Goal: Task Accomplishment & Management: Use online tool/utility

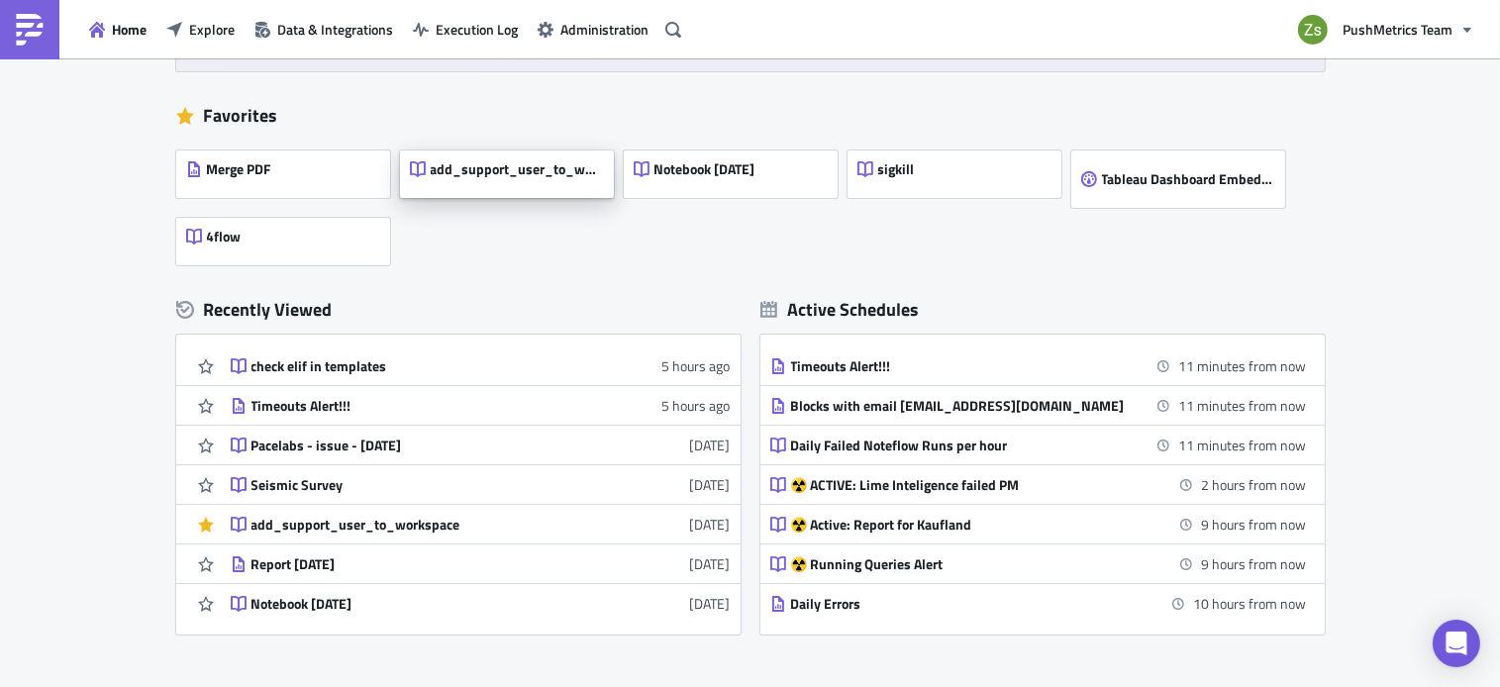
scroll to position [329, 0]
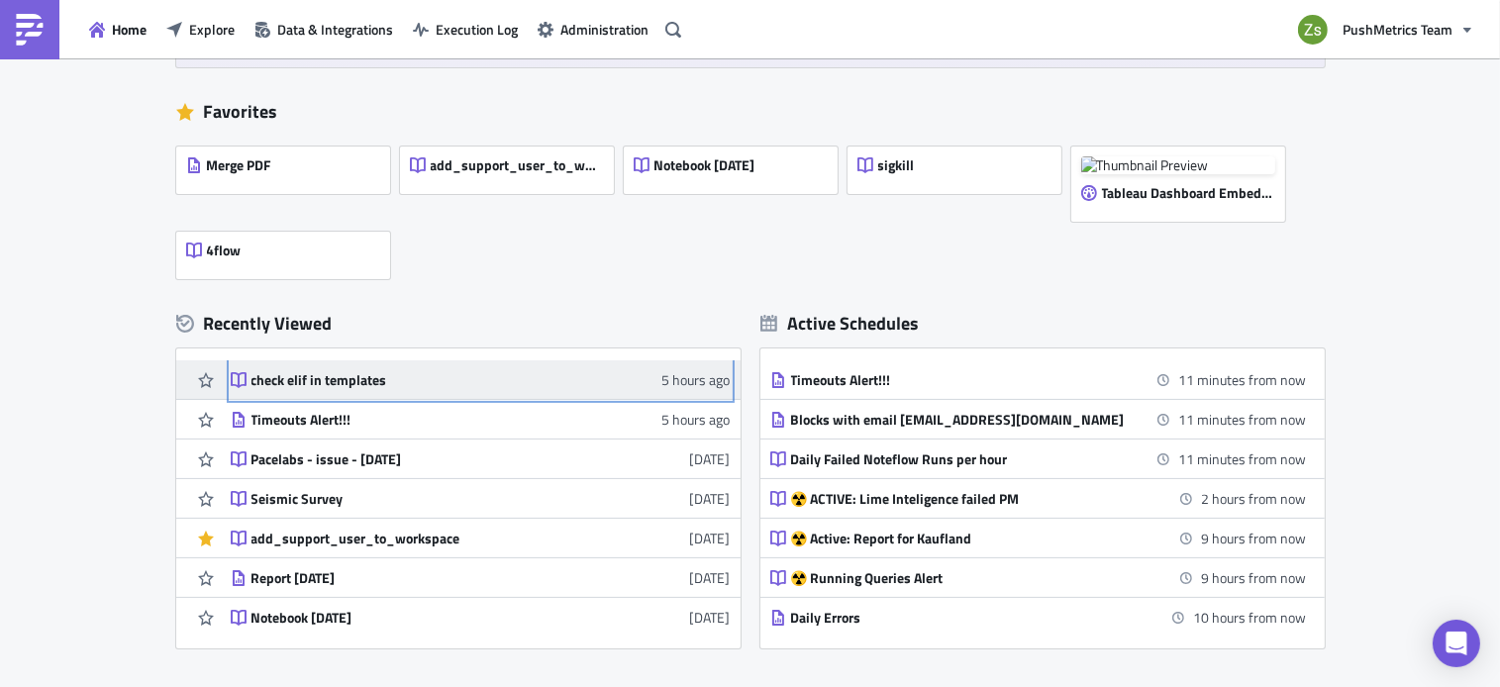
click at [338, 365] on link "check elif in templates 5 hours ago" at bounding box center [481, 379] width 500 height 39
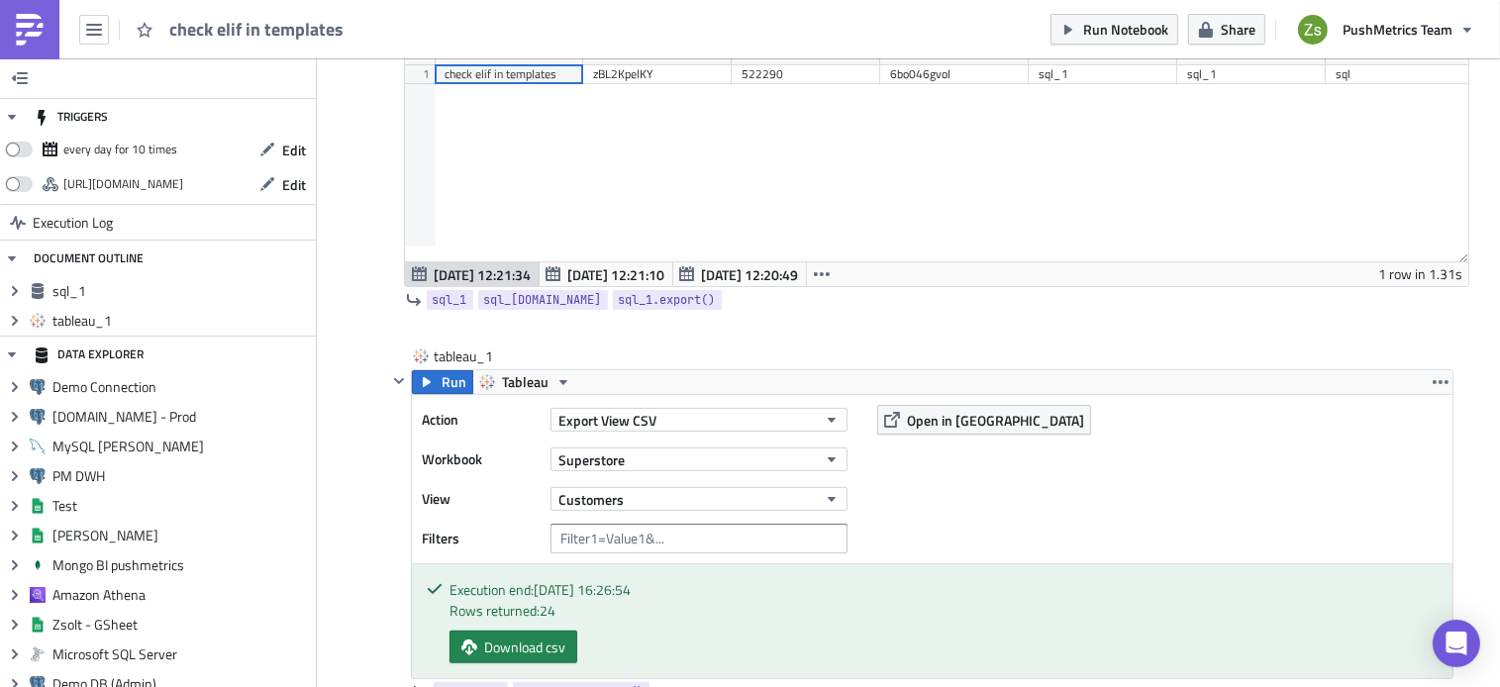
scroll to position [610, 0]
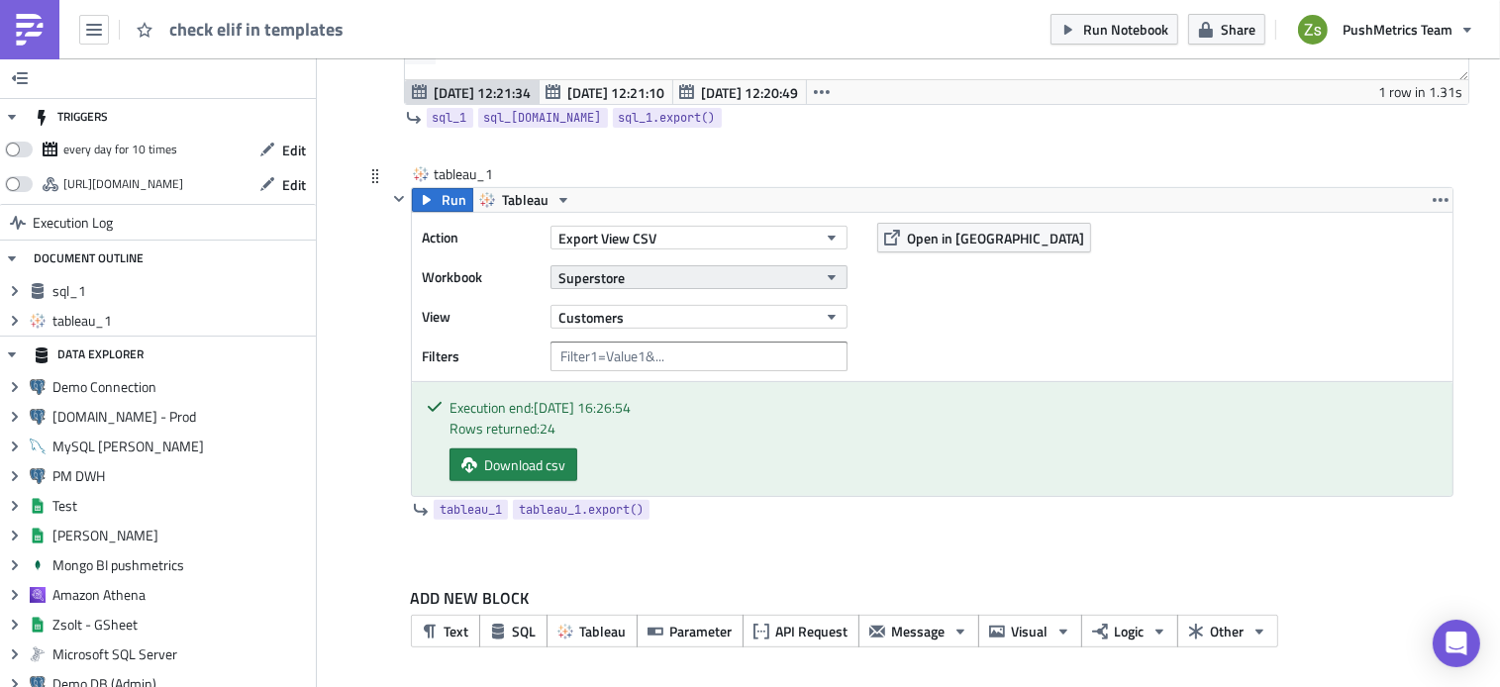
click at [662, 268] on button "Superstore" at bounding box center [699, 277] width 297 height 24
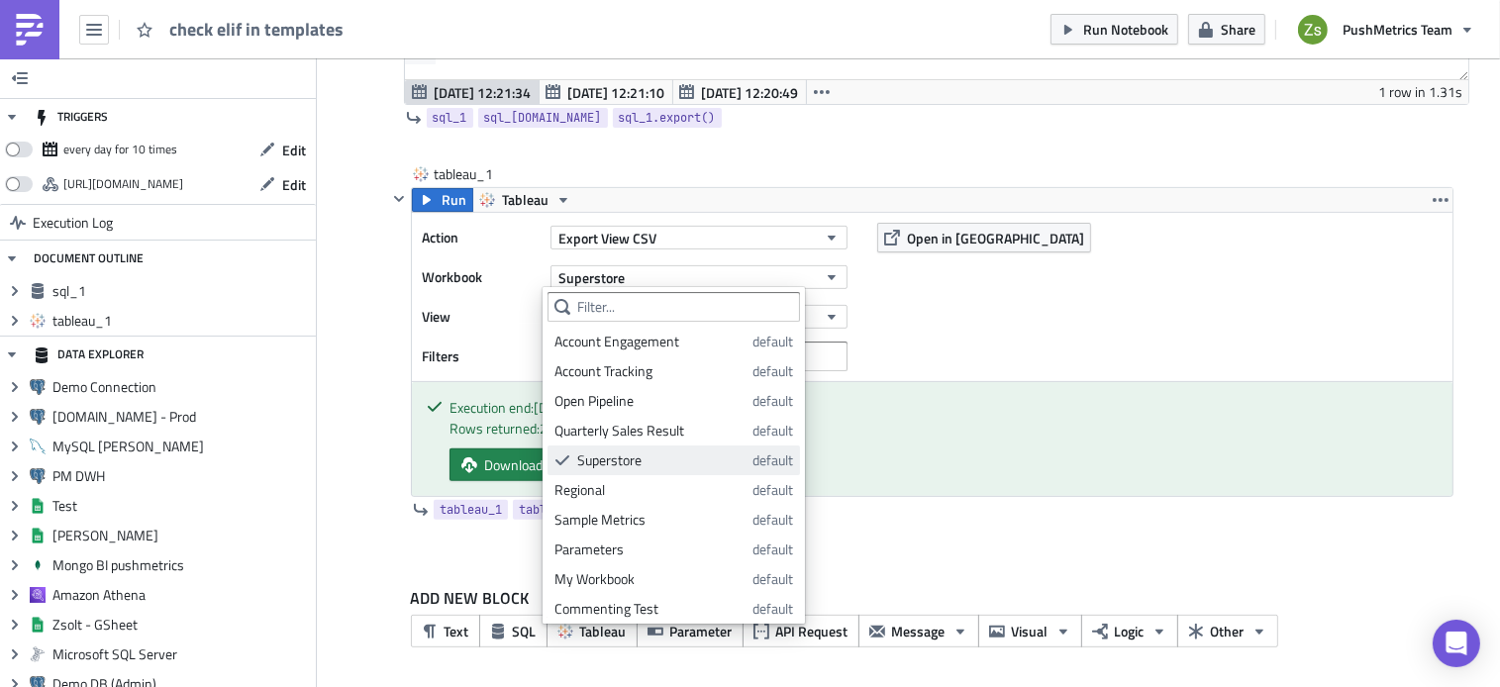
click at [694, 470] on link "Superstore default" at bounding box center [674, 461] width 253 height 30
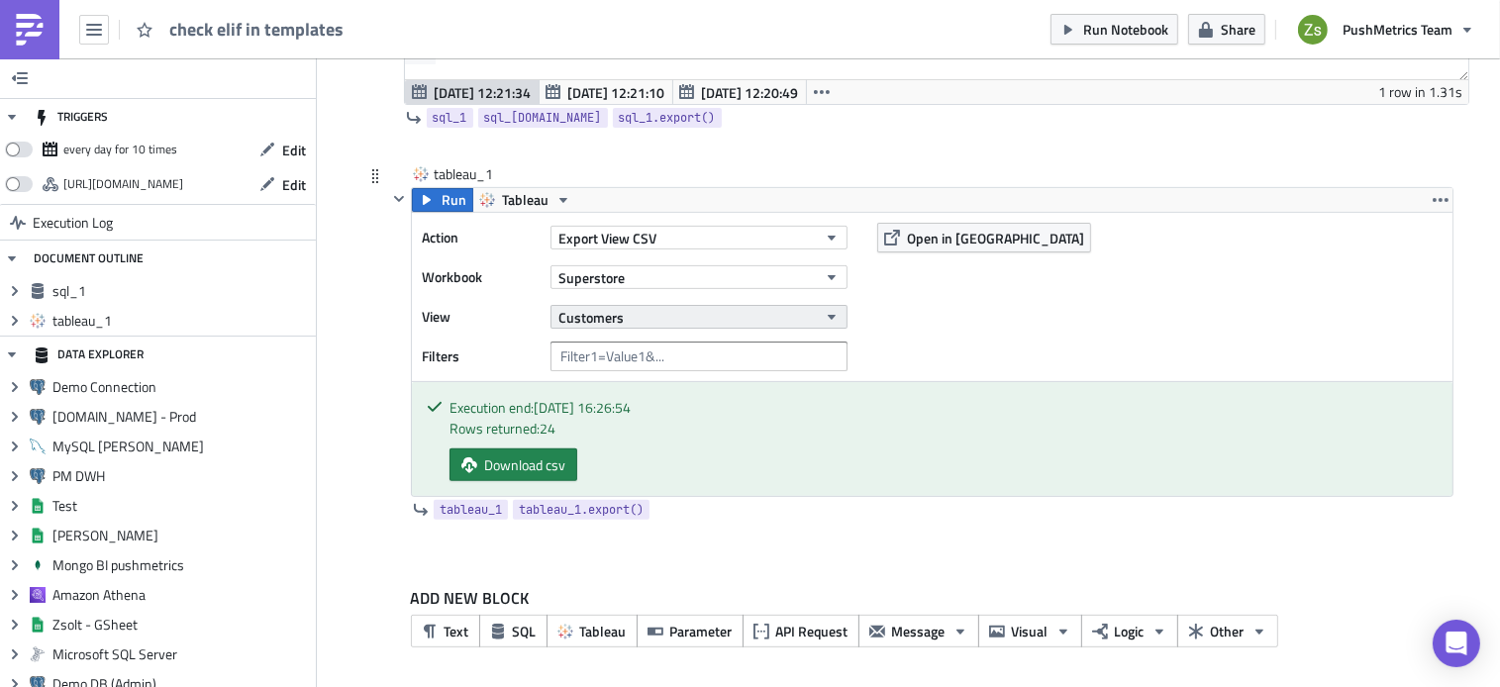
click at [722, 313] on button "Customers" at bounding box center [699, 317] width 297 height 24
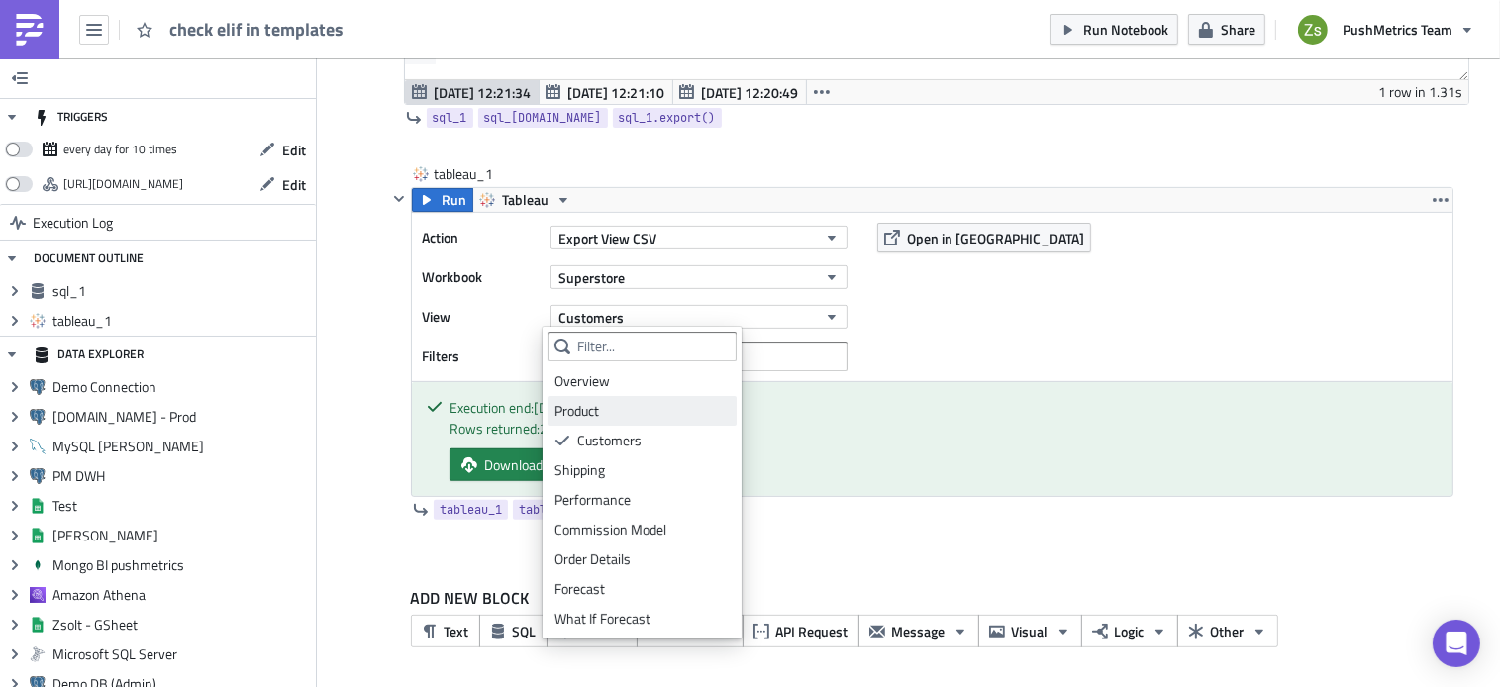
click at [682, 399] on link "Product" at bounding box center [642, 411] width 189 height 30
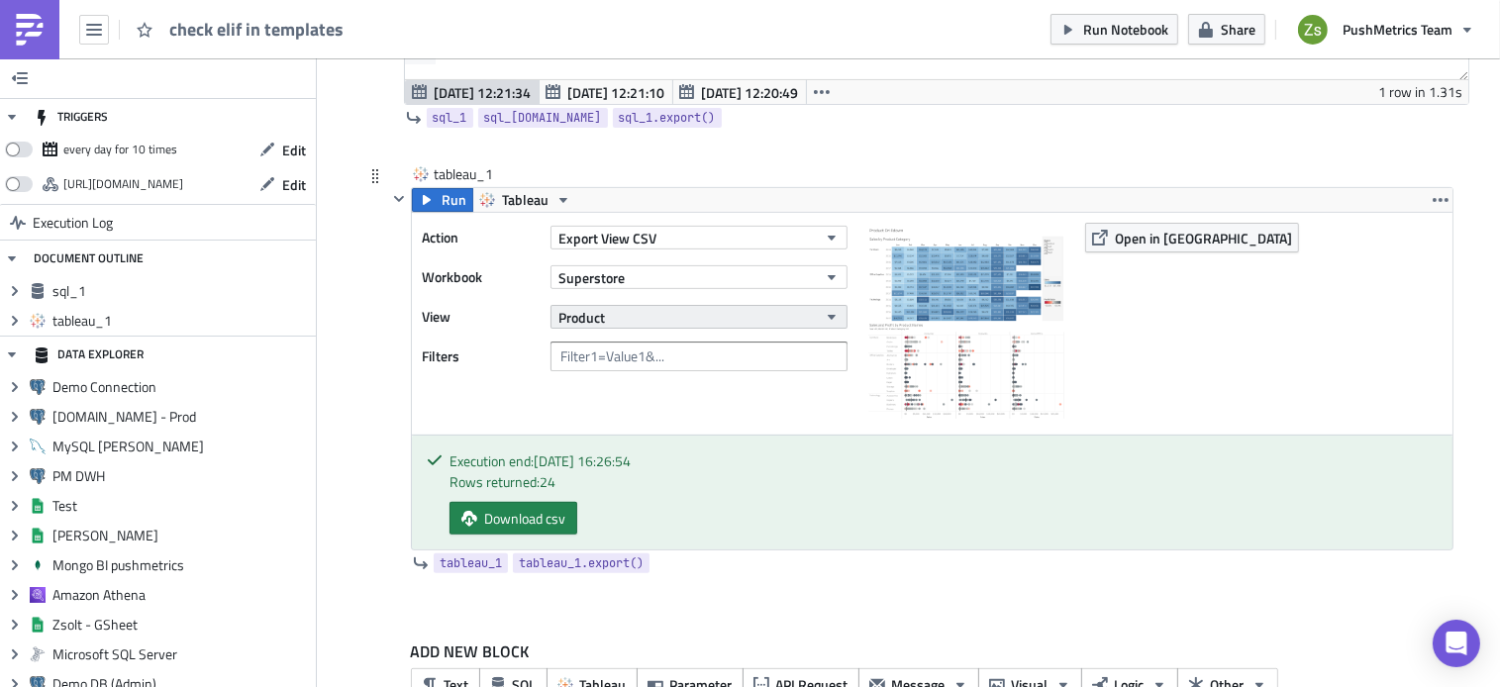
click at [761, 305] on button "Product" at bounding box center [699, 317] width 297 height 24
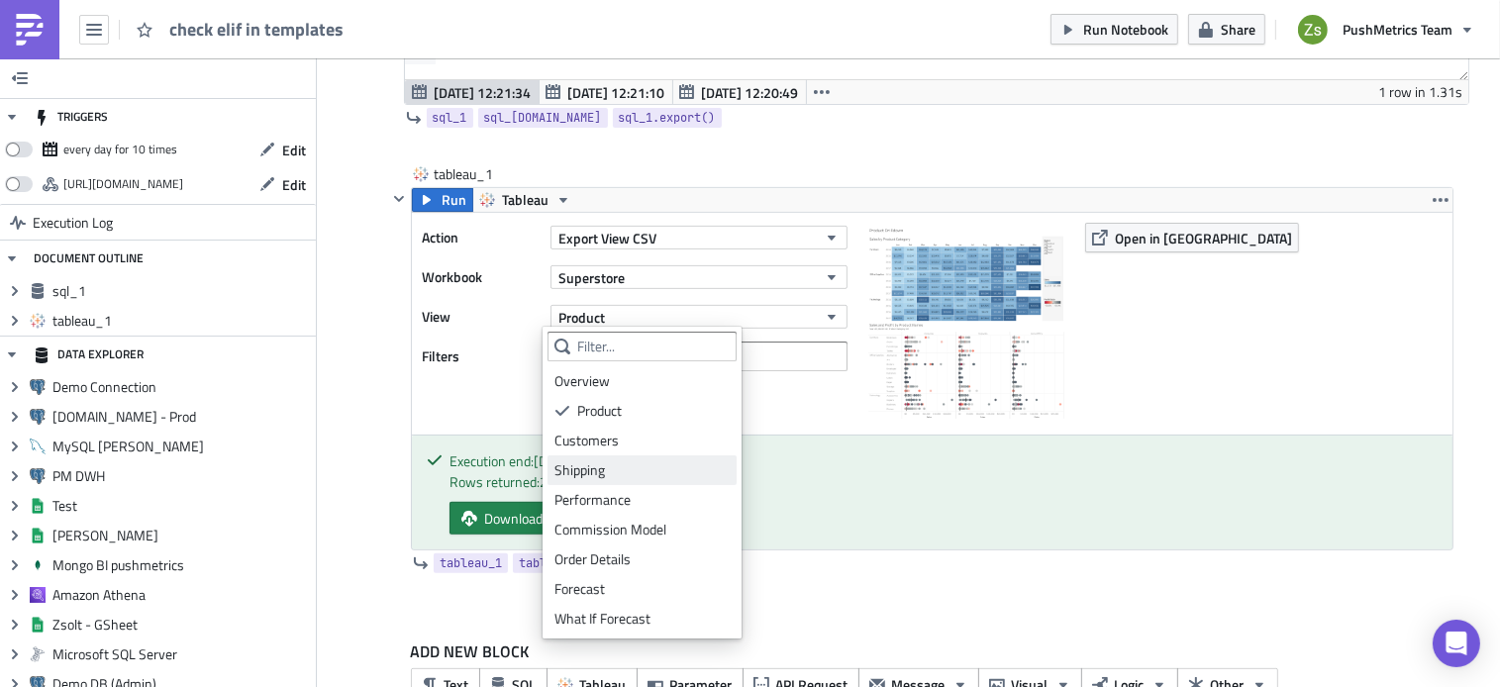
click at [646, 483] on link "Shipping" at bounding box center [642, 471] width 189 height 30
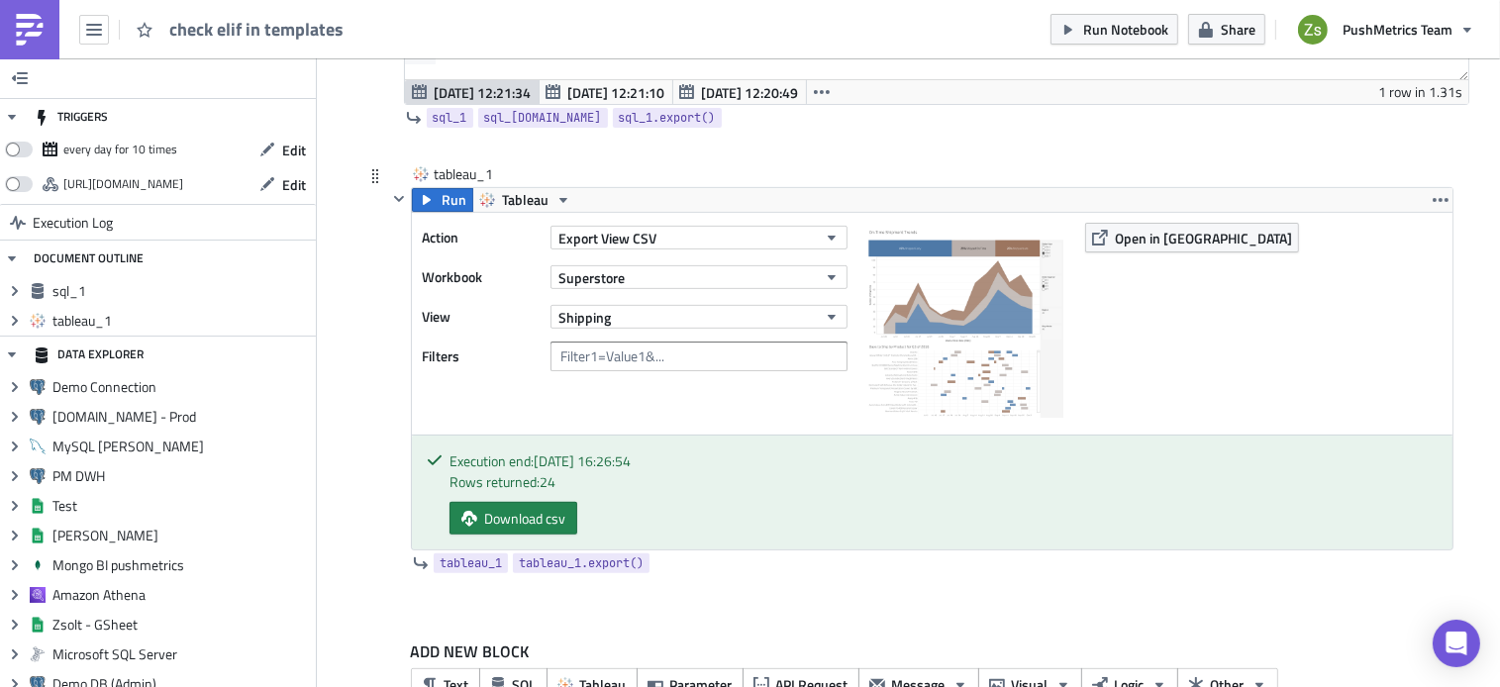
scroll to position [664, 0]
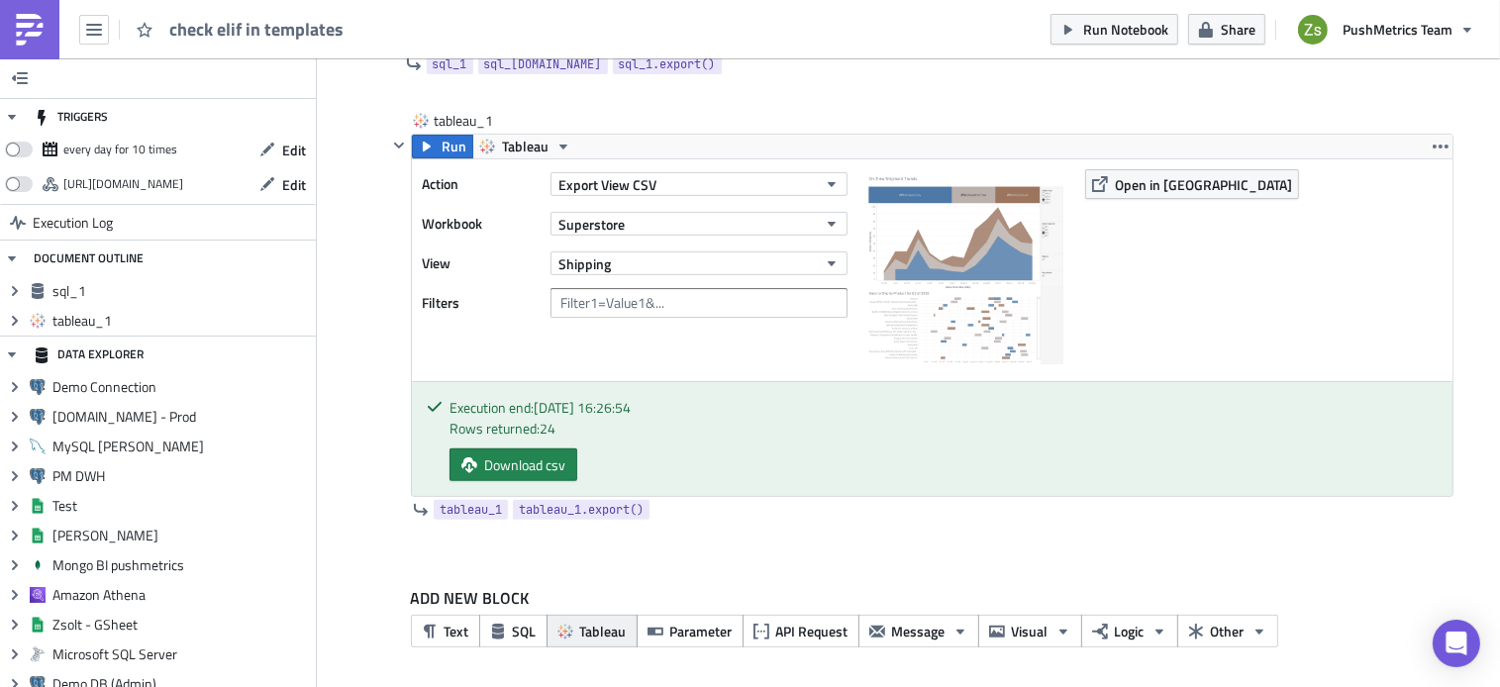
click at [588, 637] on span "Tableau" at bounding box center [603, 631] width 47 height 21
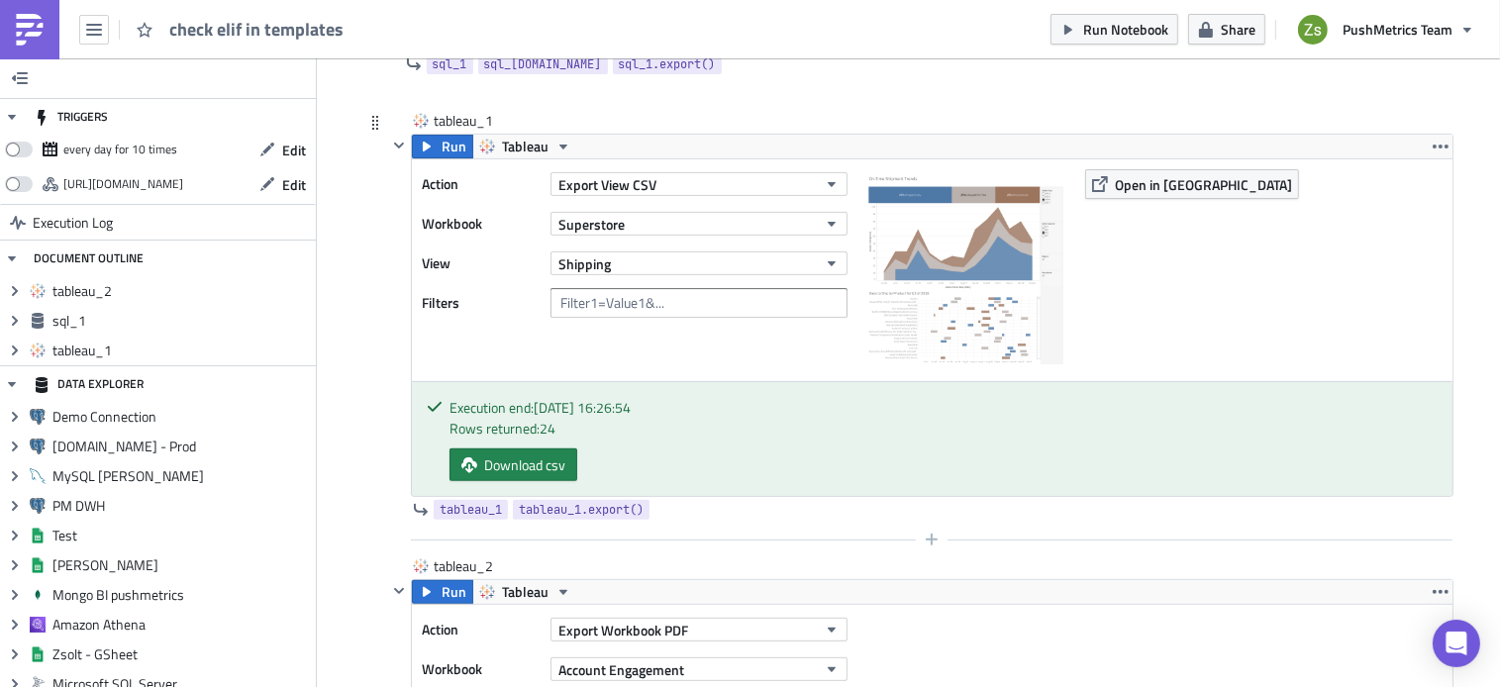
scroll to position [862, 0]
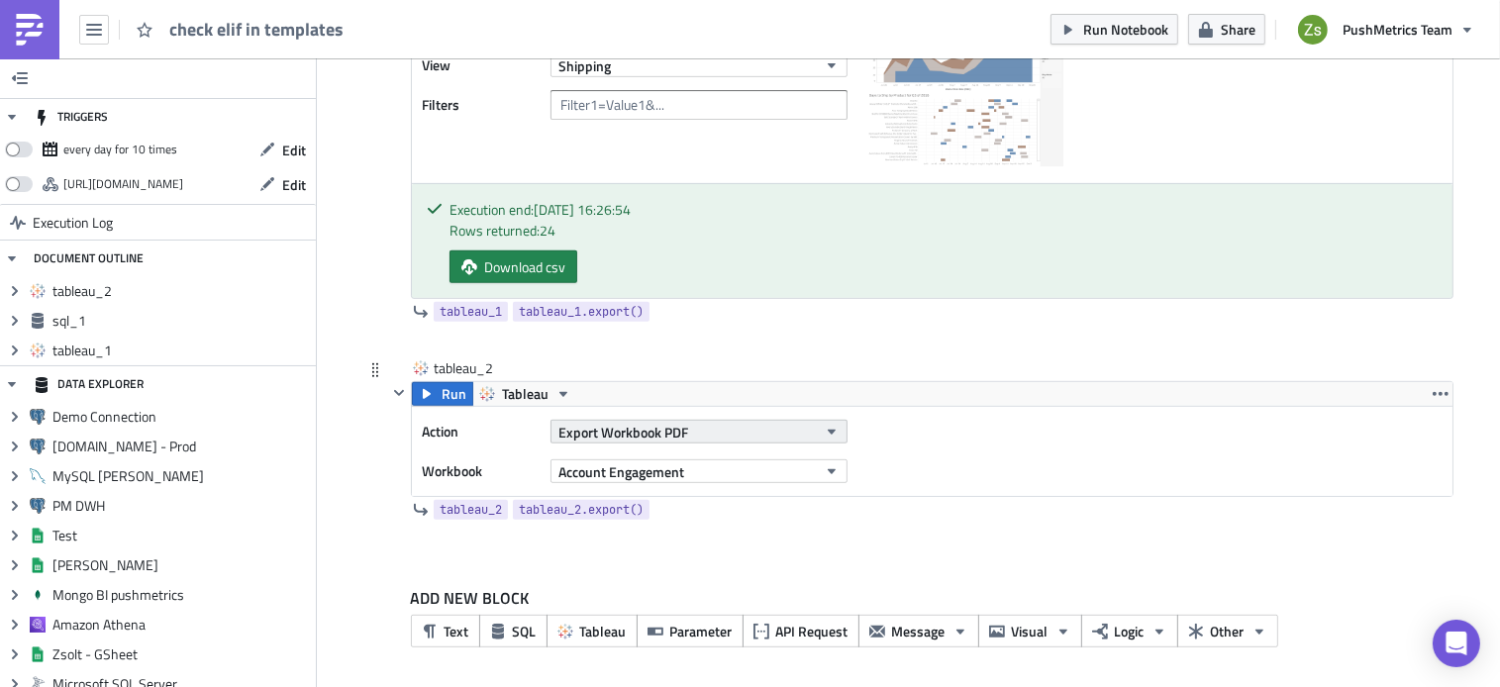
click at [723, 426] on button "Export Workbook PDF" at bounding box center [699, 432] width 297 height 24
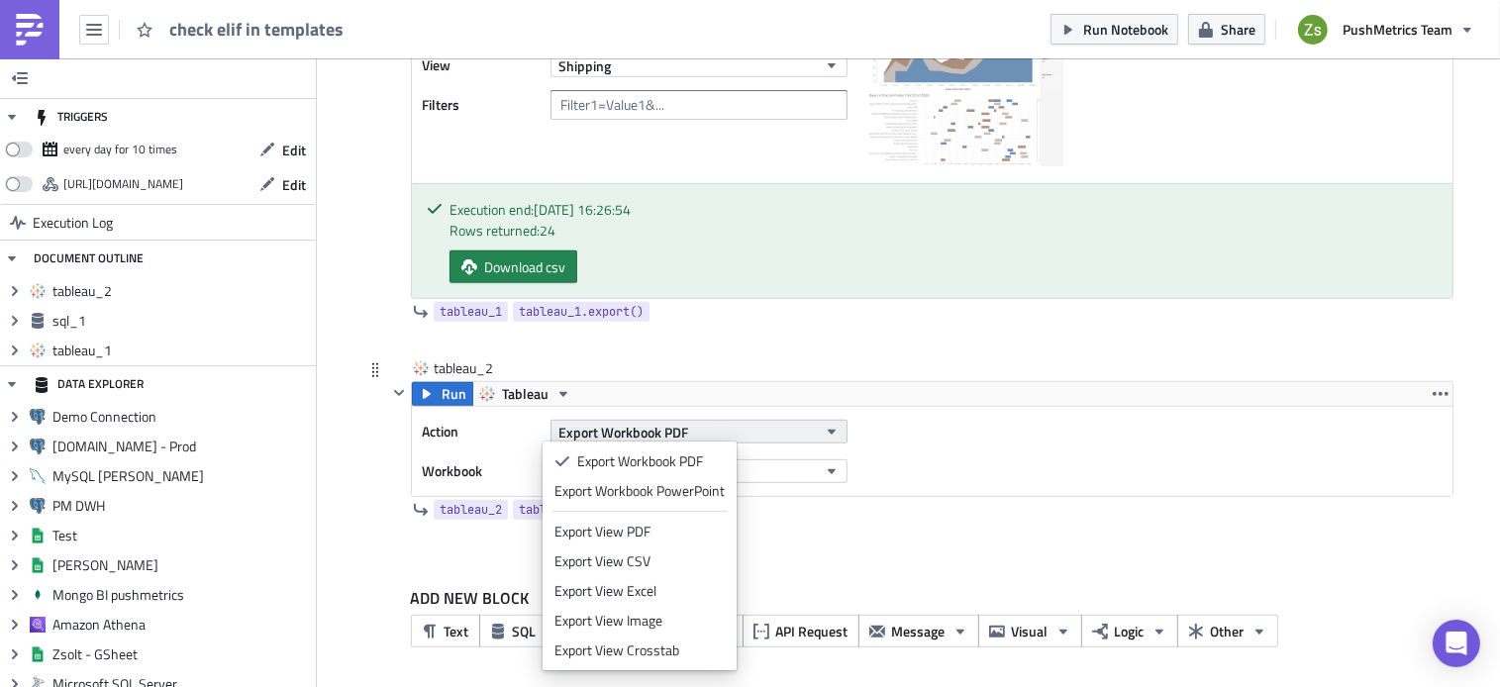
click at [723, 426] on button "Export Workbook PDF" at bounding box center [699, 432] width 297 height 24
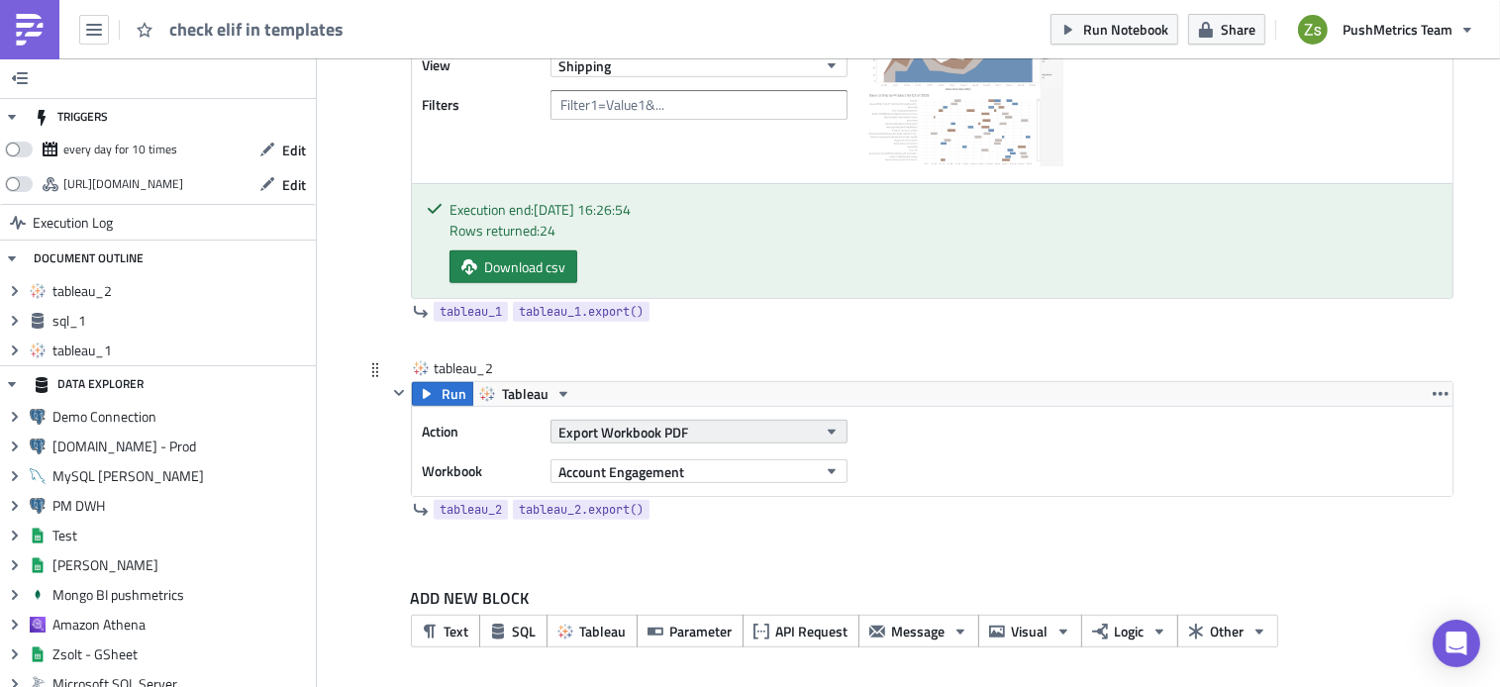
click at [723, 426] on button "Export Workbook PDF" at bounding box center [699, 432] width 297 height 24
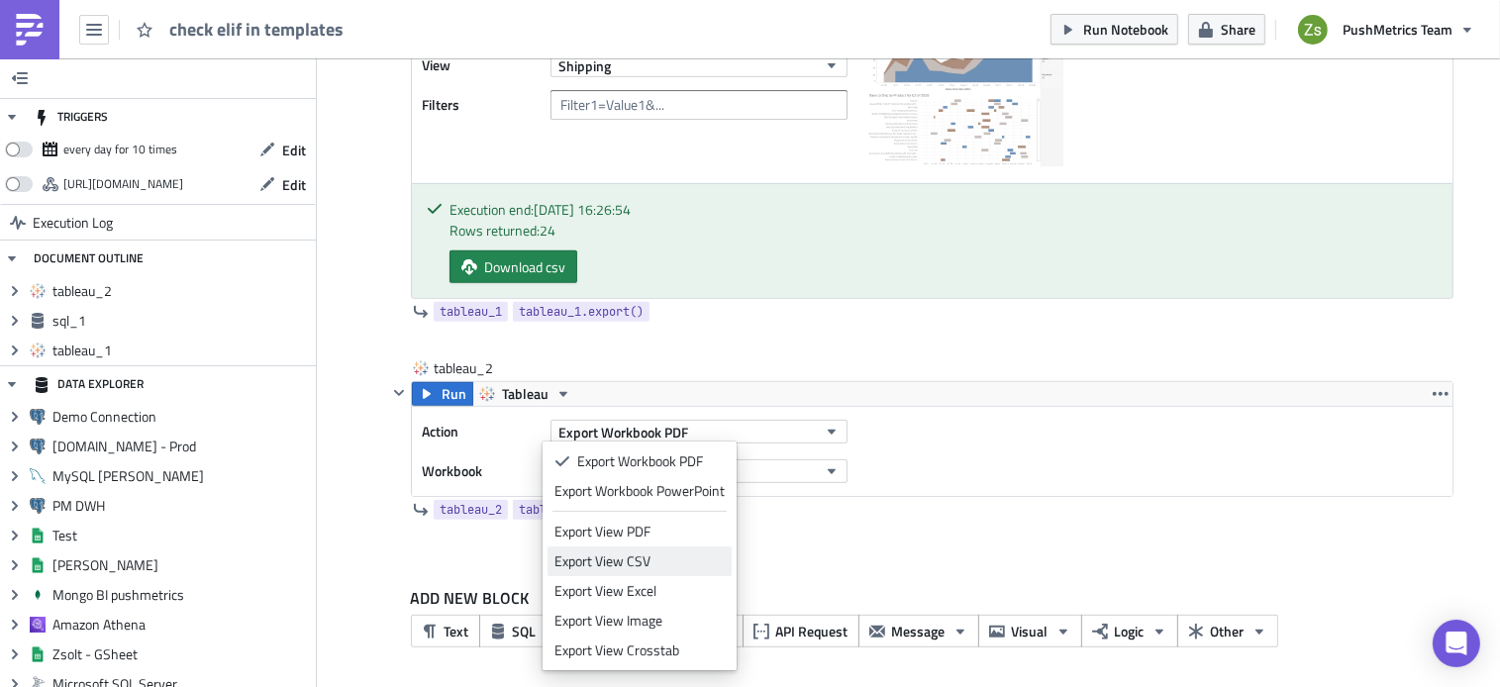
click at [670, 558] on div "Export View CSV" at bounding box center [640, 562] width 170 height 20
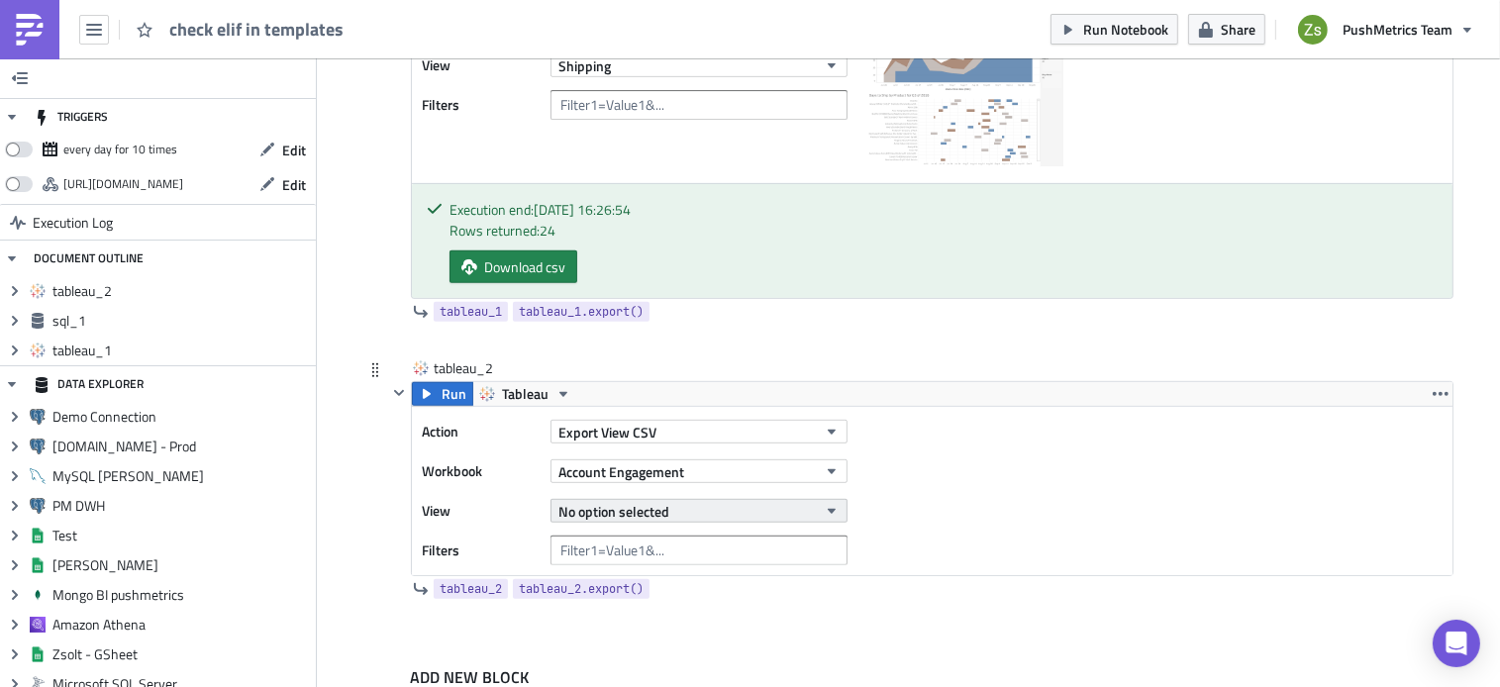
click at [738, 507] on button "No option selected" at bounding box center [699, 511] width 297 height 24
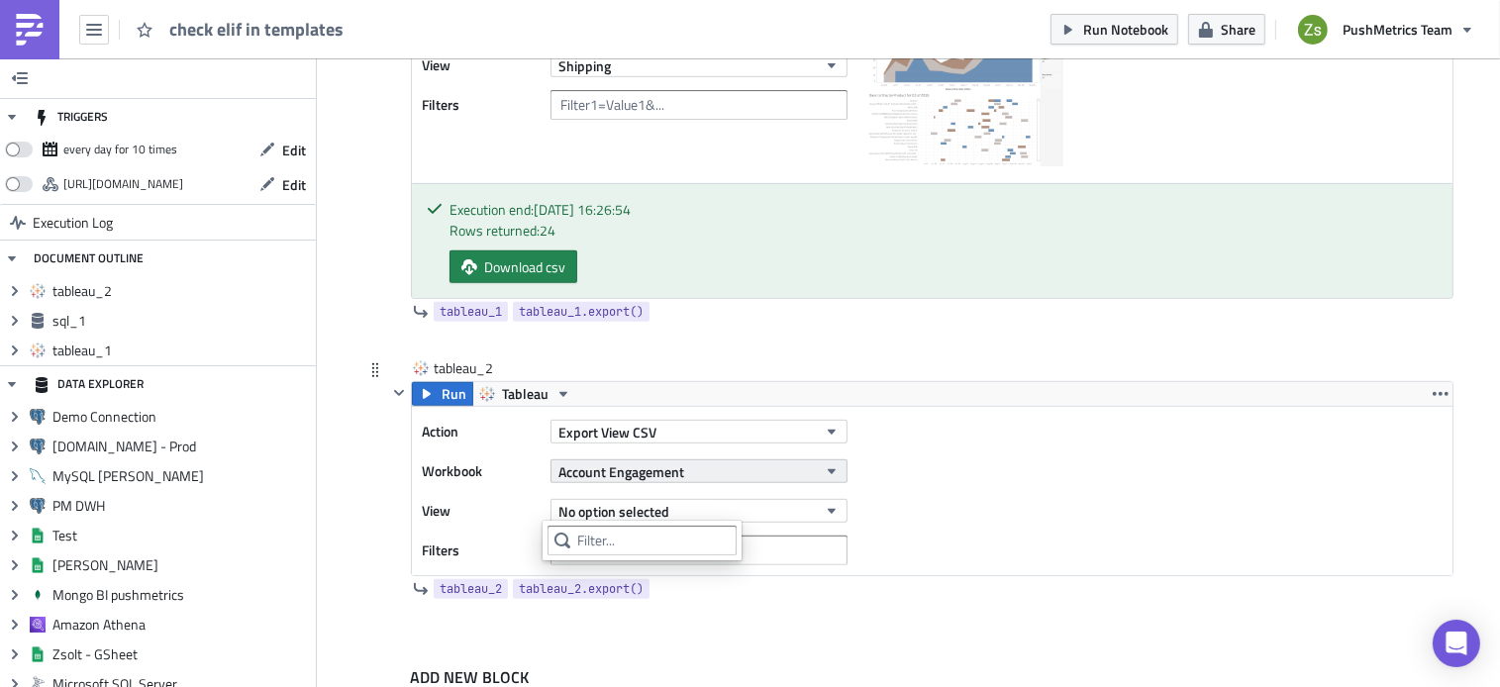
click at [702, 474] on button "Account Engagement" at bounding box center [699, 472] width 297 height 24
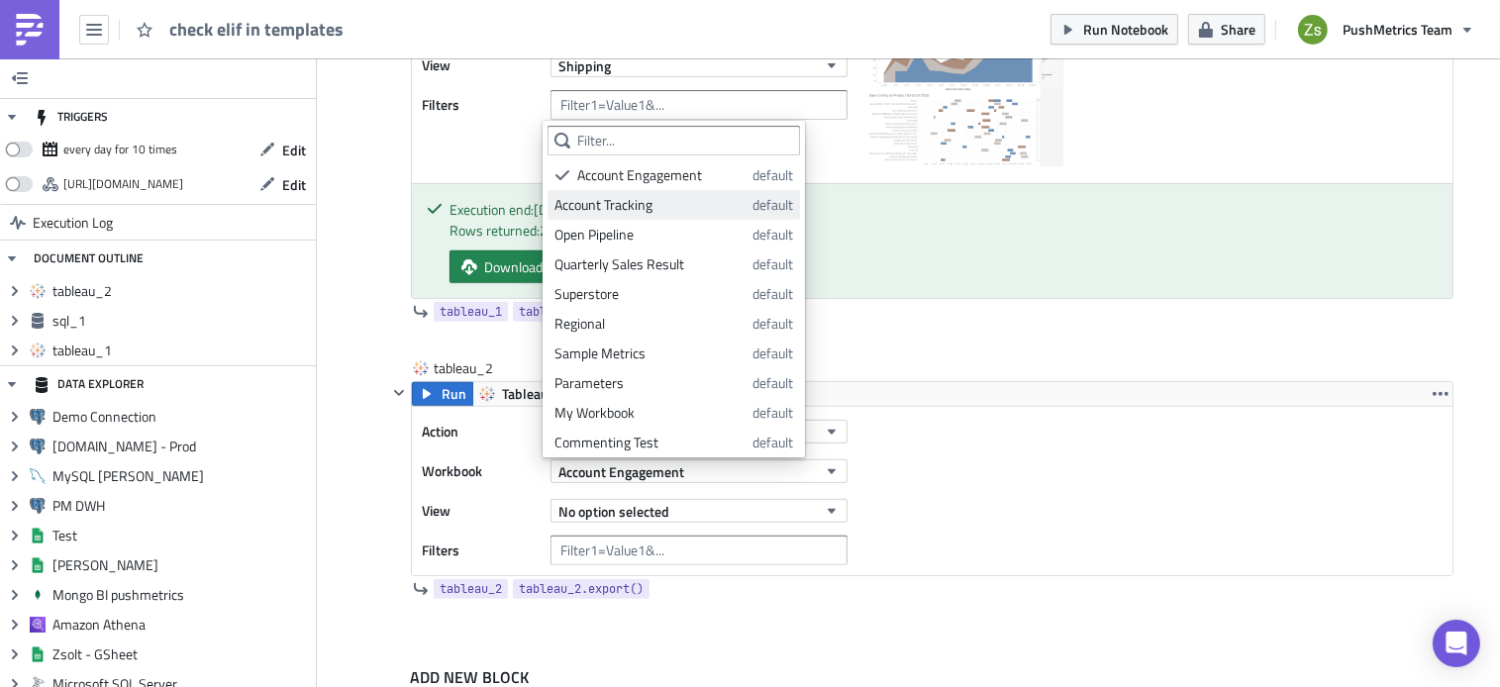
click at [688, 208] on div "Account Tracking" at bounding box center [650, 205] width 191 height 20
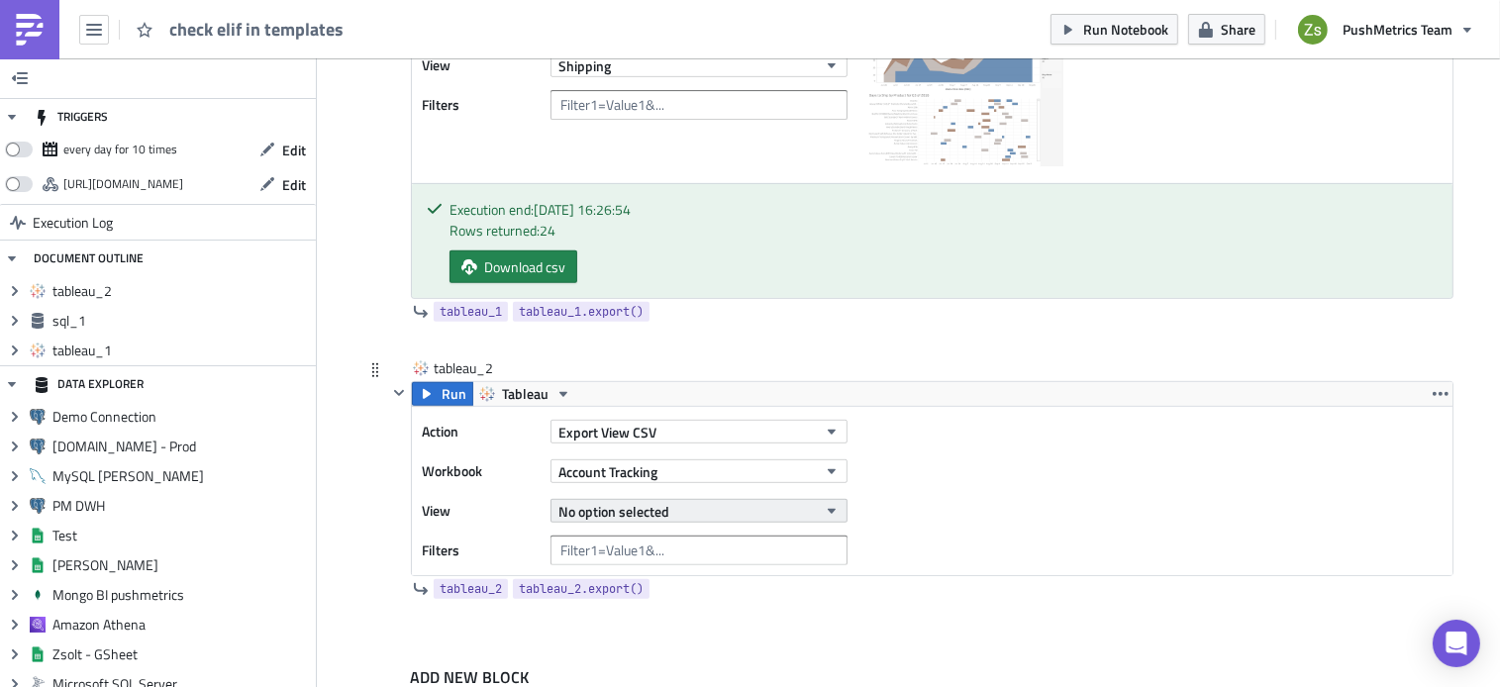
click at [757, 514] on button "No option selected" at bounding box center [699, 511] width 297 height 24
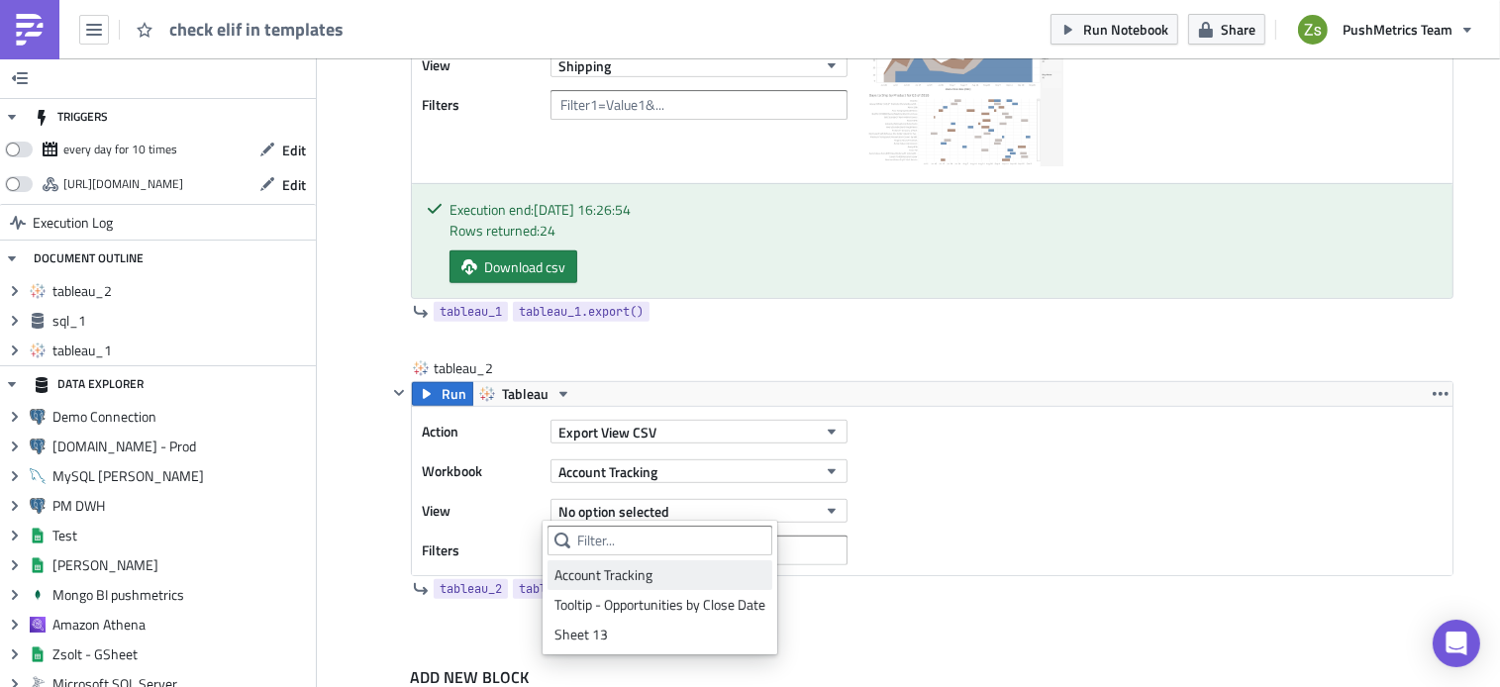
click at [712, 581] on div "Account Tracking" at bounding box center [660, 576] width 211 height 20
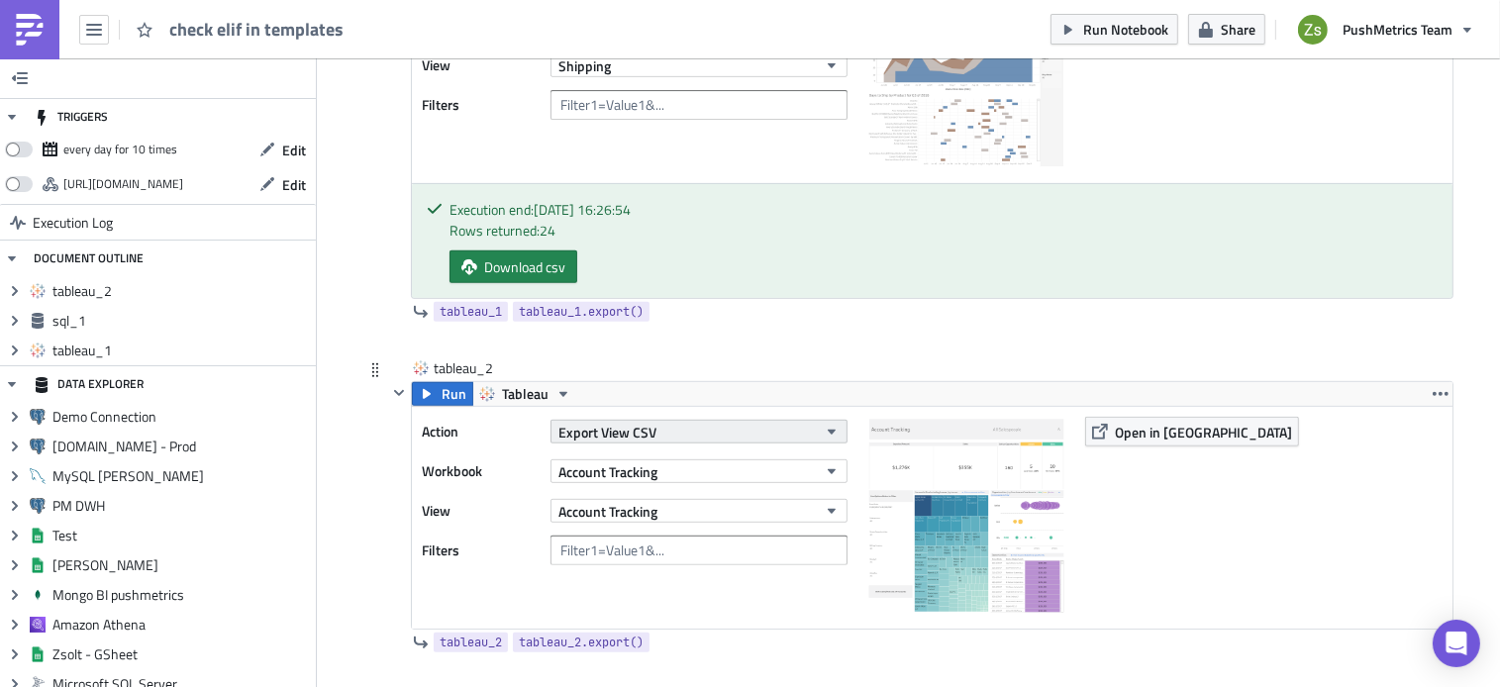
scroll to position [994, 0]
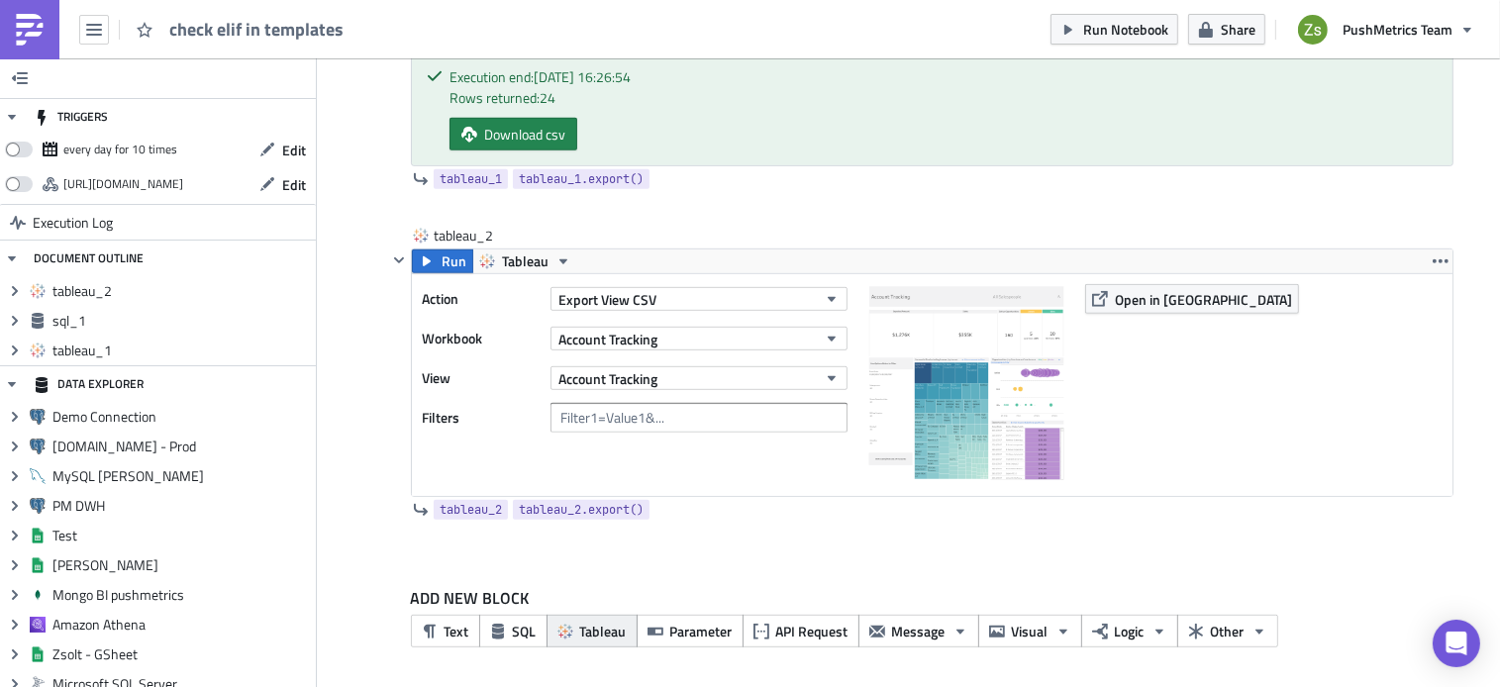
click at [592, 636] on span "Tableau" at bounding box center [603, 631] width 47 height 21
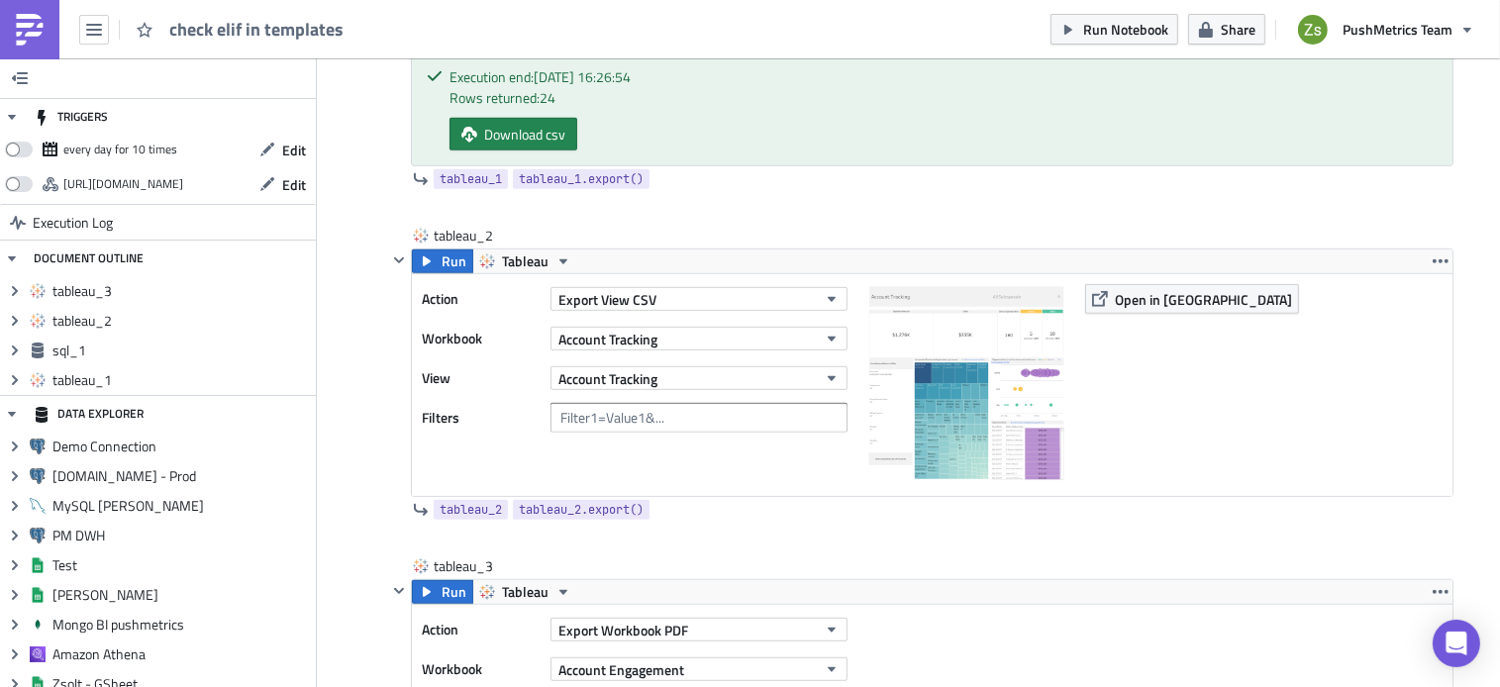
scroll to position [1191, 0]
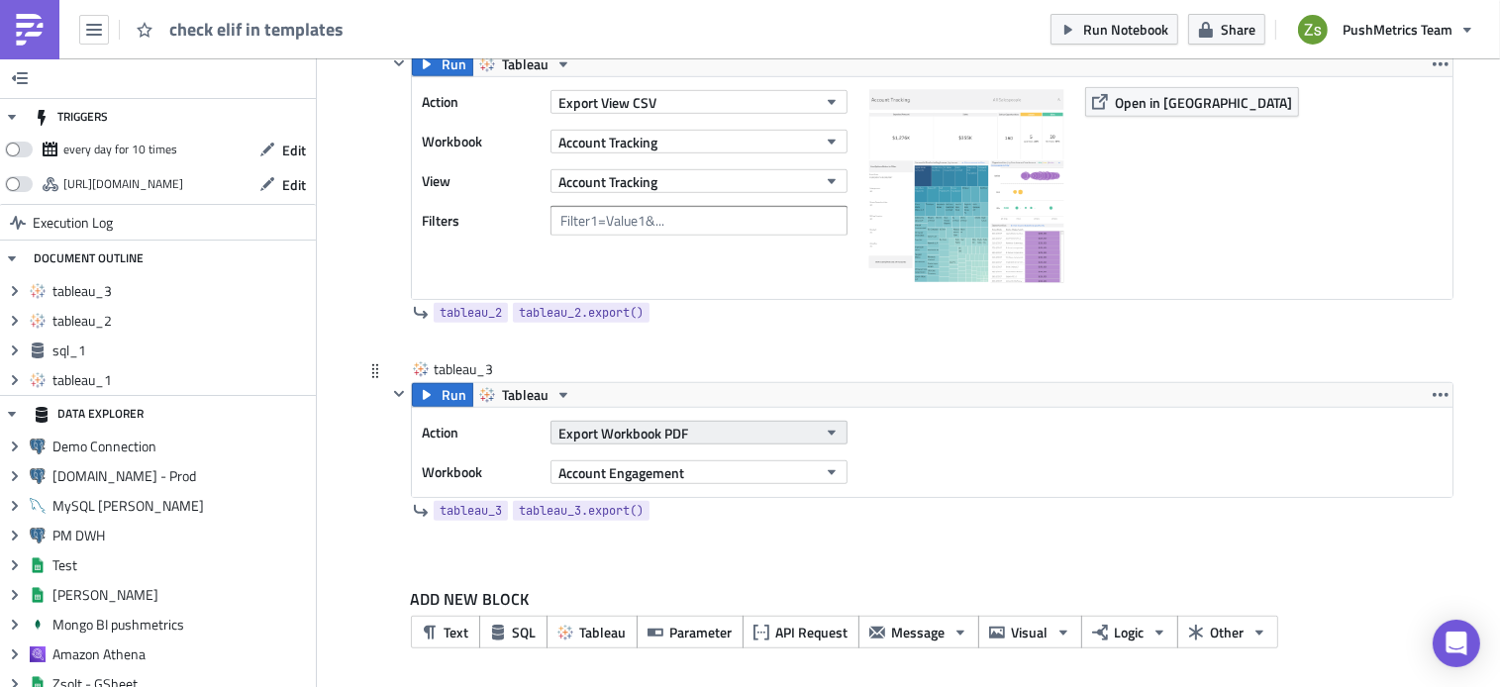
click at [672, 434] on span "Export Workbook PDF" at bounding box center [624, 433] width 130 height 21
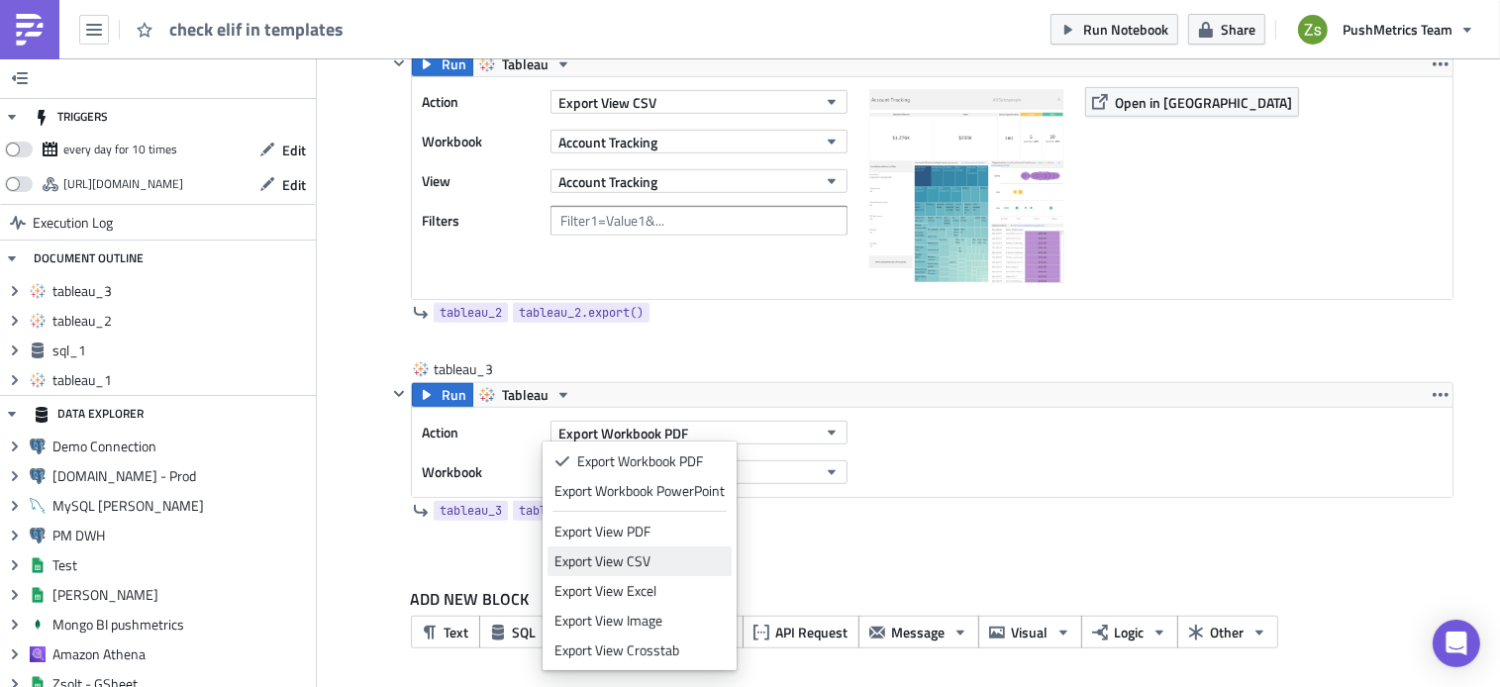
click at [664, 554] on div "Export View CSV" at bounding box center [640, 562] width 170 height 20
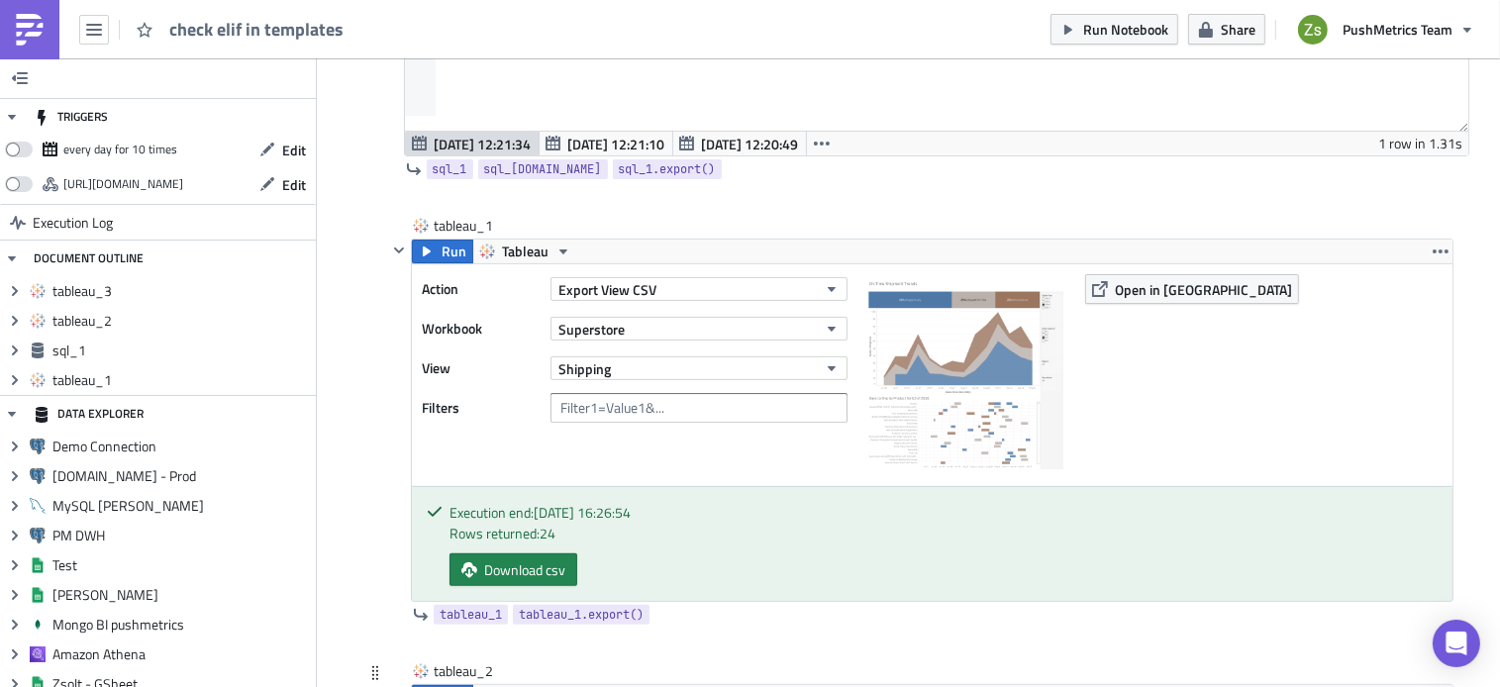
scroll to position [1271, 0]
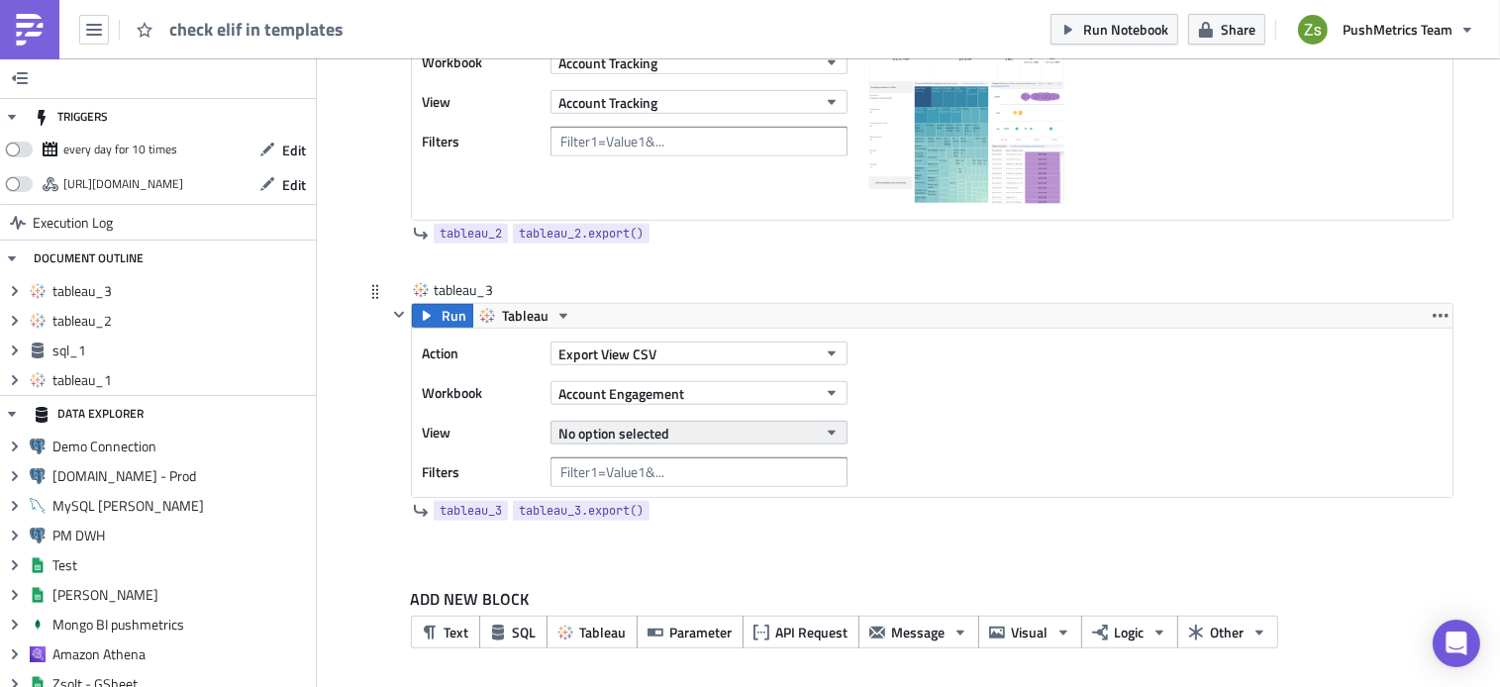
click at [668, 430] on button "No option selected" at bounding box center [699, 433] width 297 height 24
click at [699, 395] on button "Account Engagement" at bounding box center [699, 393] width 297 height 24
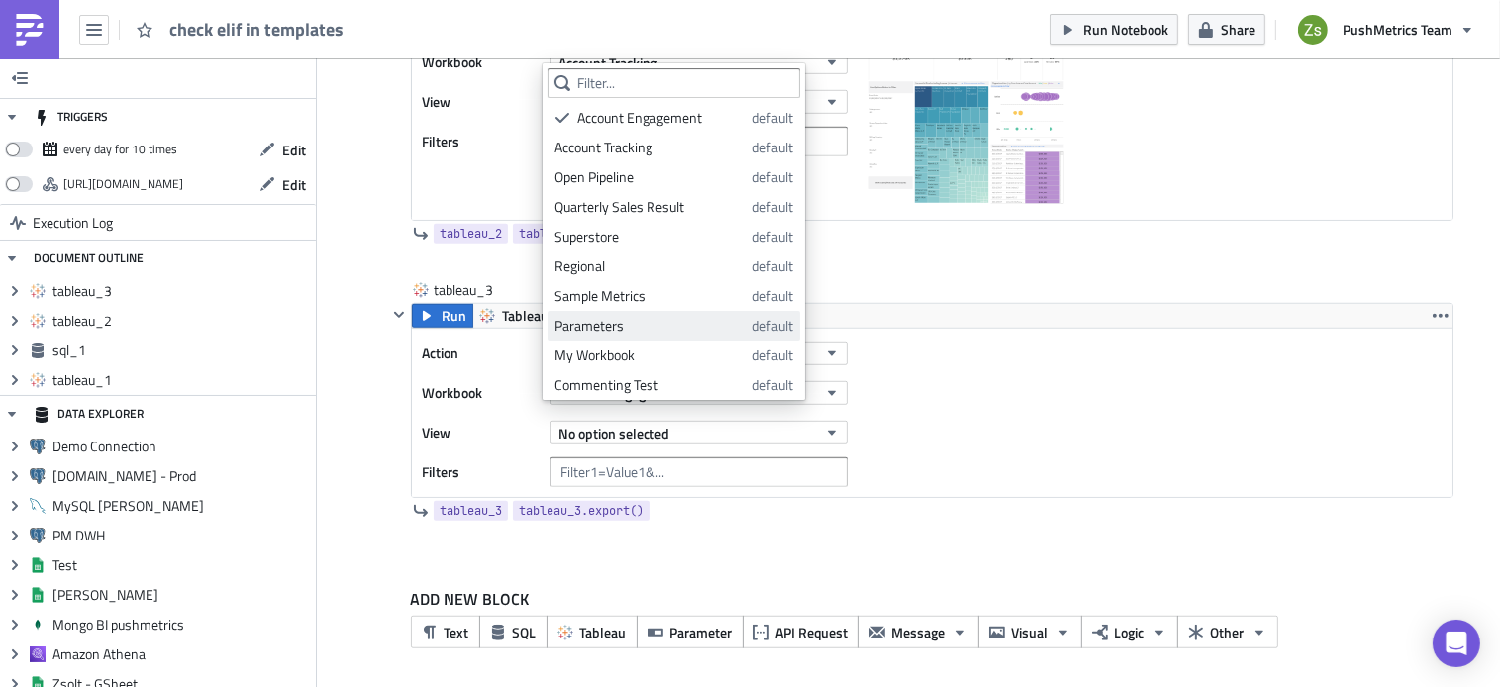
click at [675, 312] on link "Parameters default" at bounding box center [674, 326] width 253 height 30
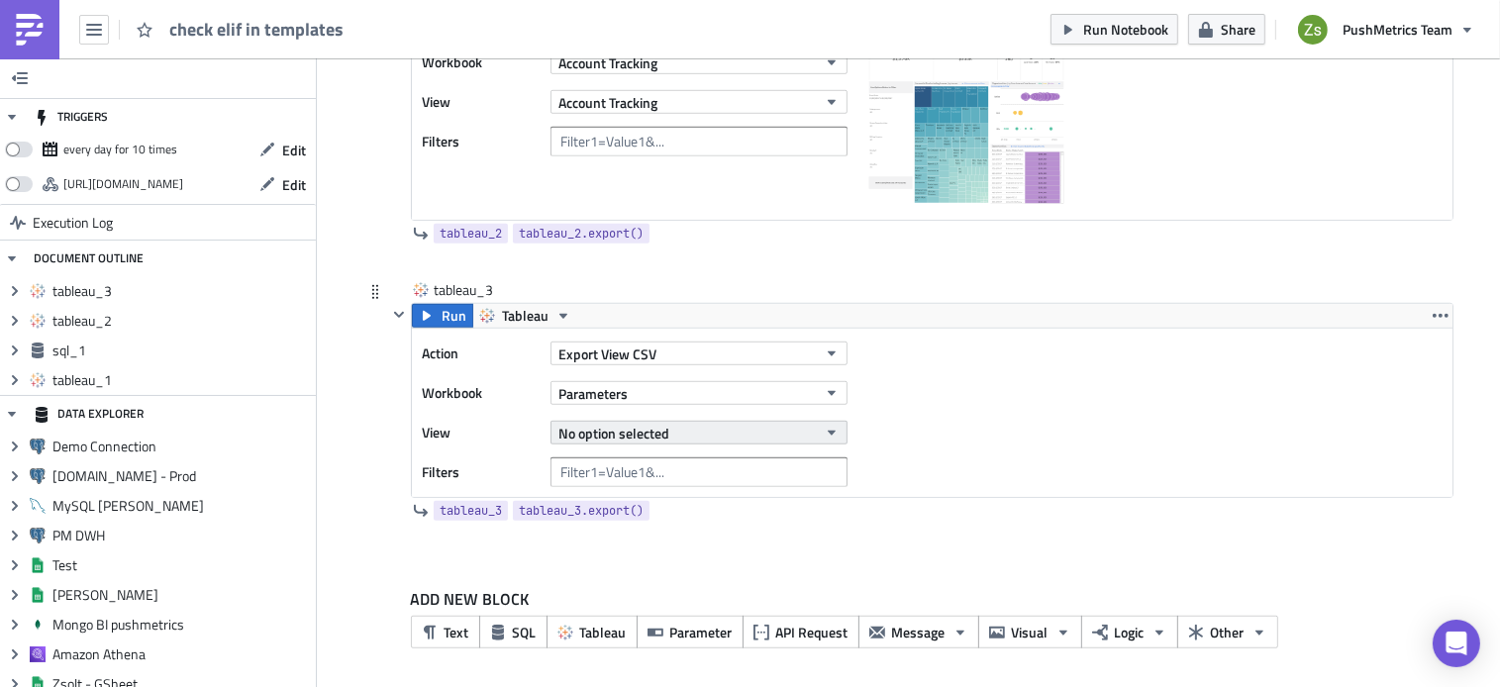
click at [622, 431] on span "No option selected" at bounding box center [614, 433] width 111 height 21
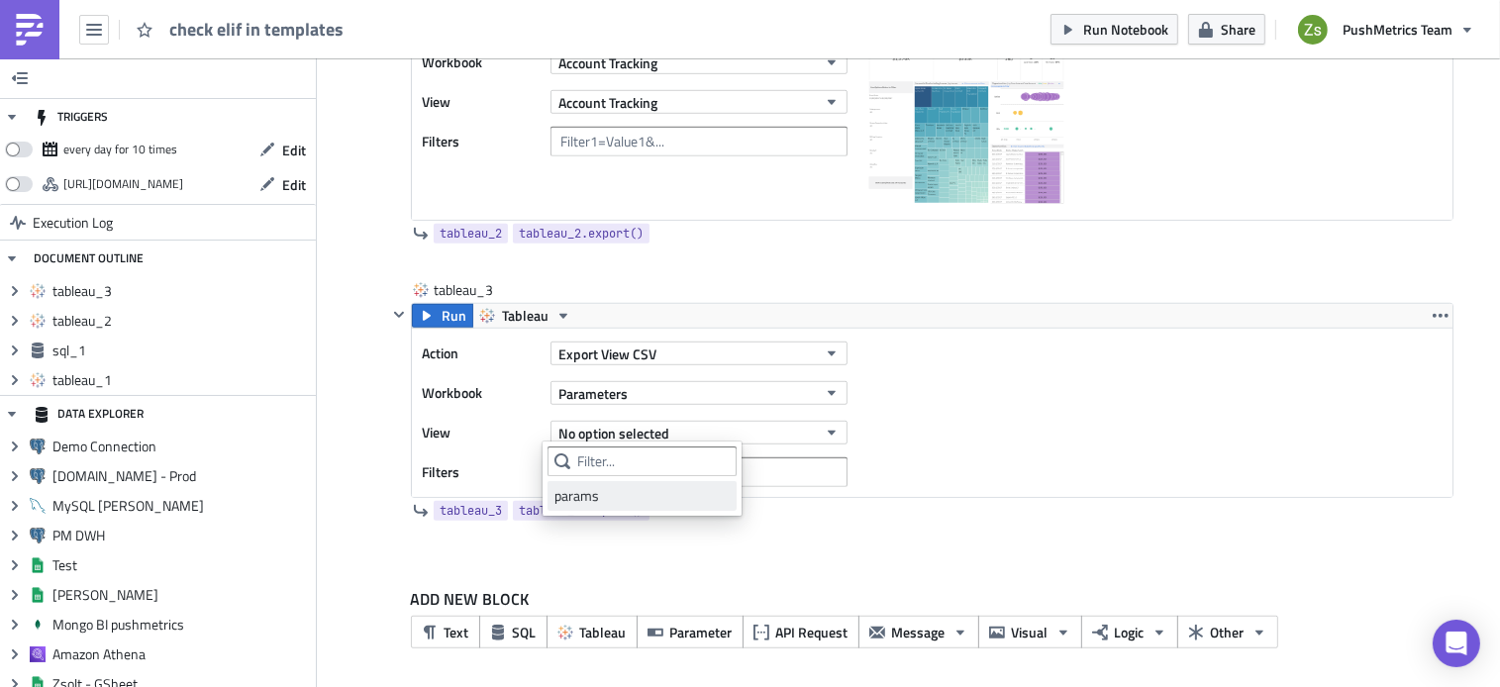
click at [640, 508] on link "params" at bounding box center [642, 496] width 189 height 30
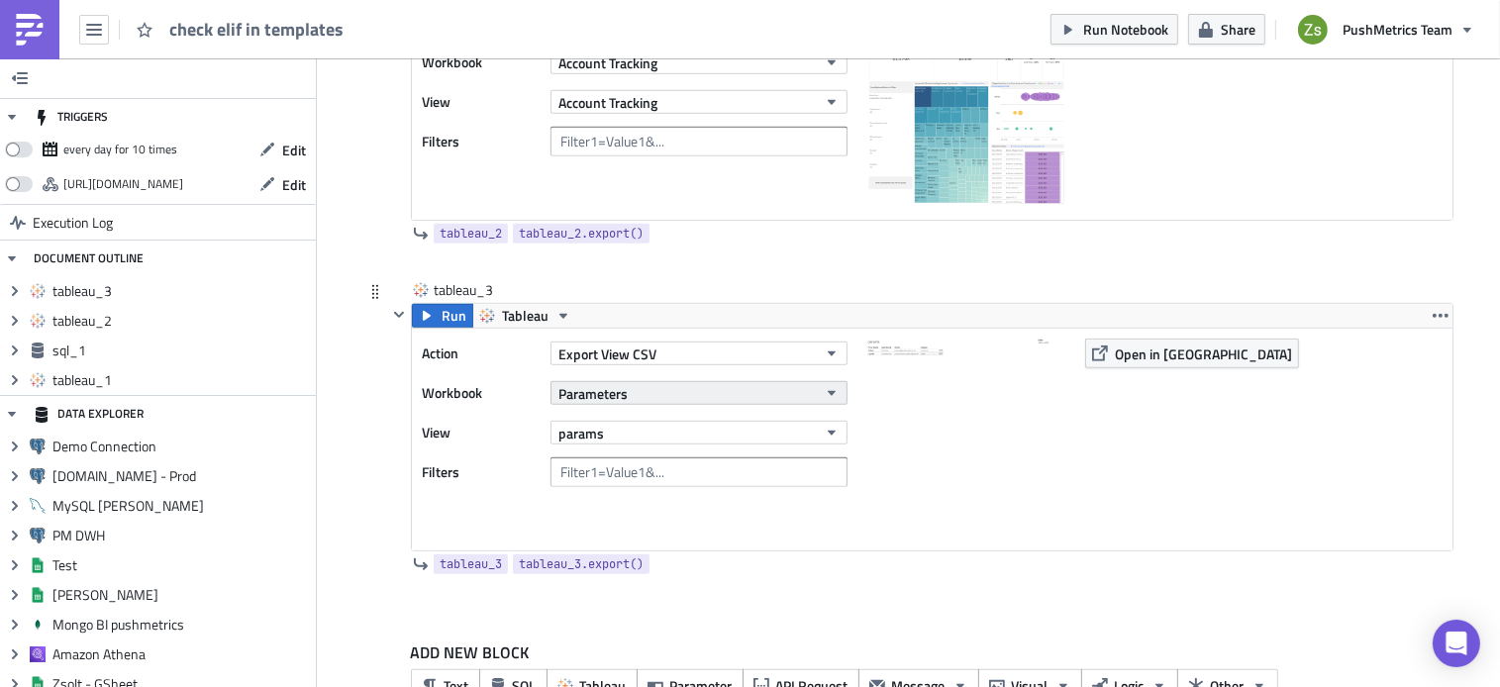
click at [776, 393] on button "Parameters" at bounding box center [699, 393] width 297 height 24
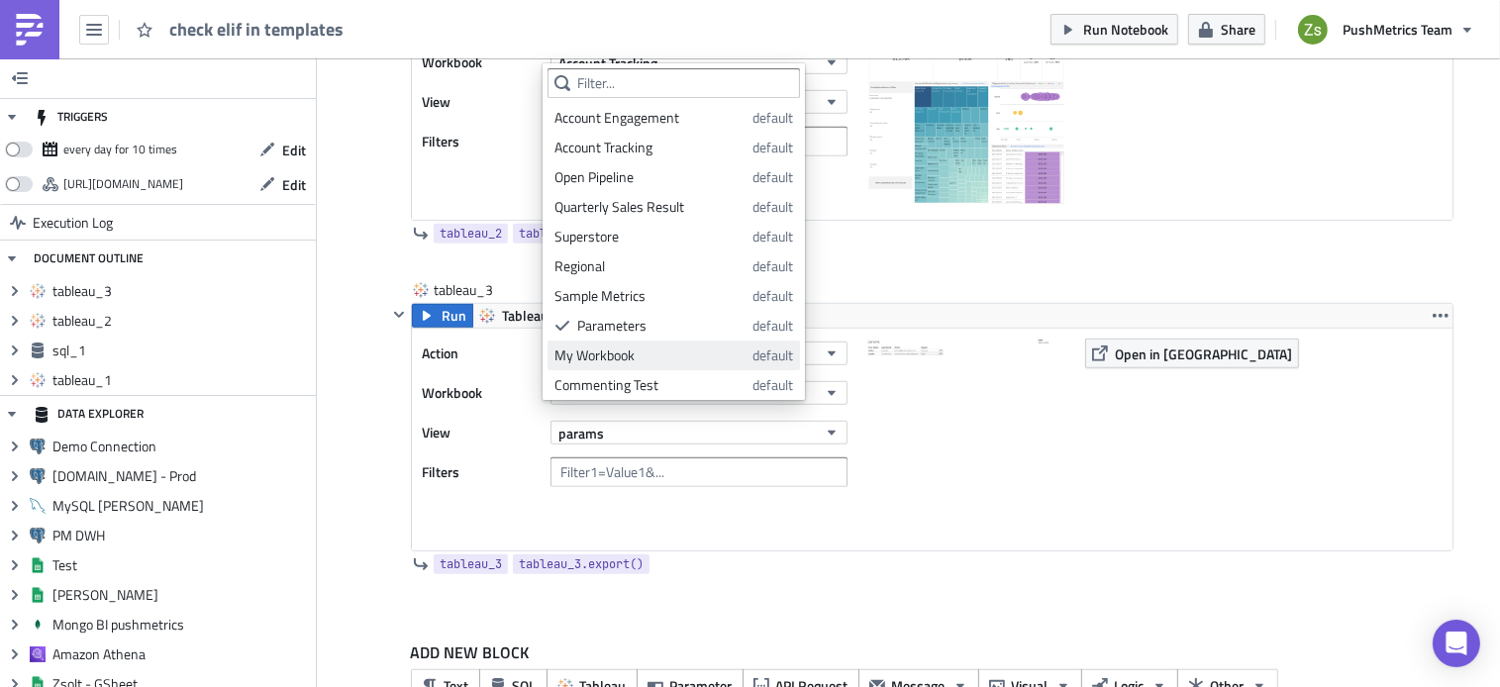
click at [737, 353] on div "My Workbook" at bounding box center [650, 356] width 191 height 20
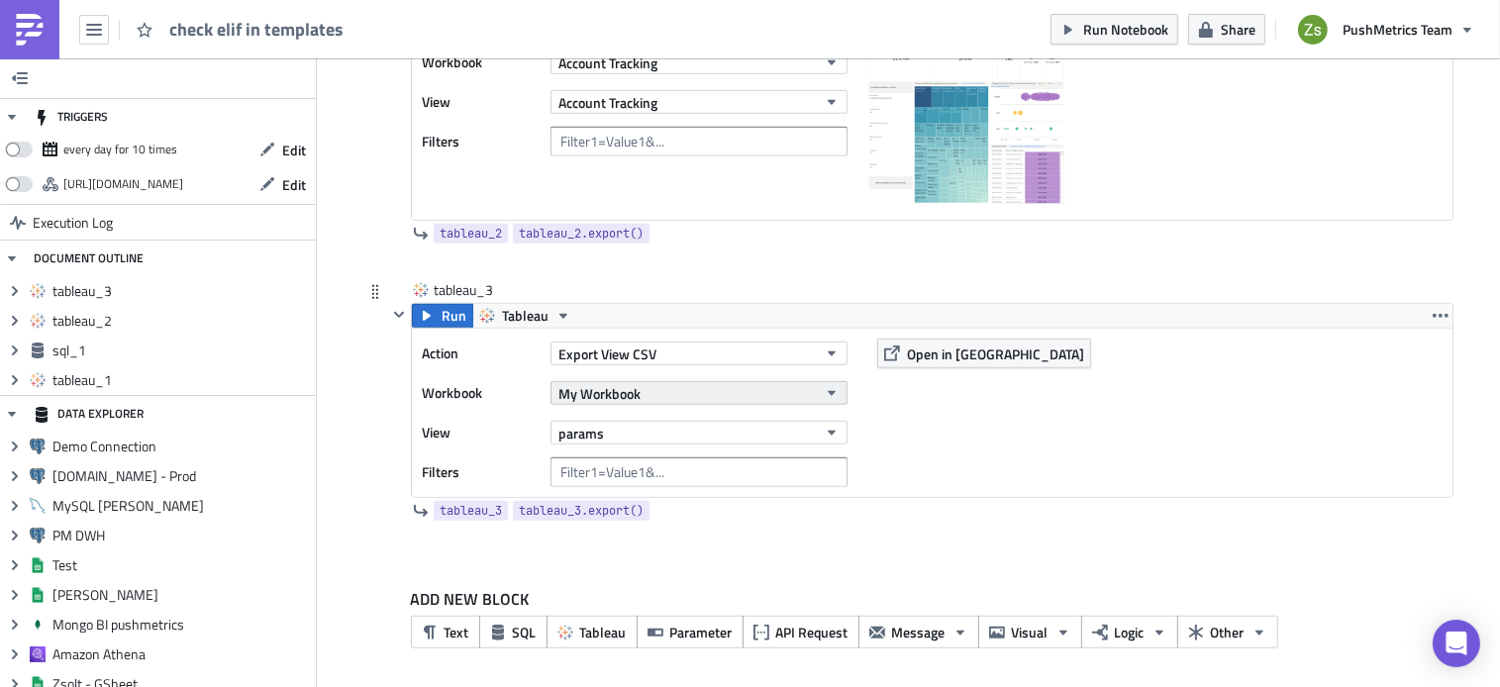
click at [687, 389] on button "My Workbook" at bounding box center [699, 393] width 297 height 24
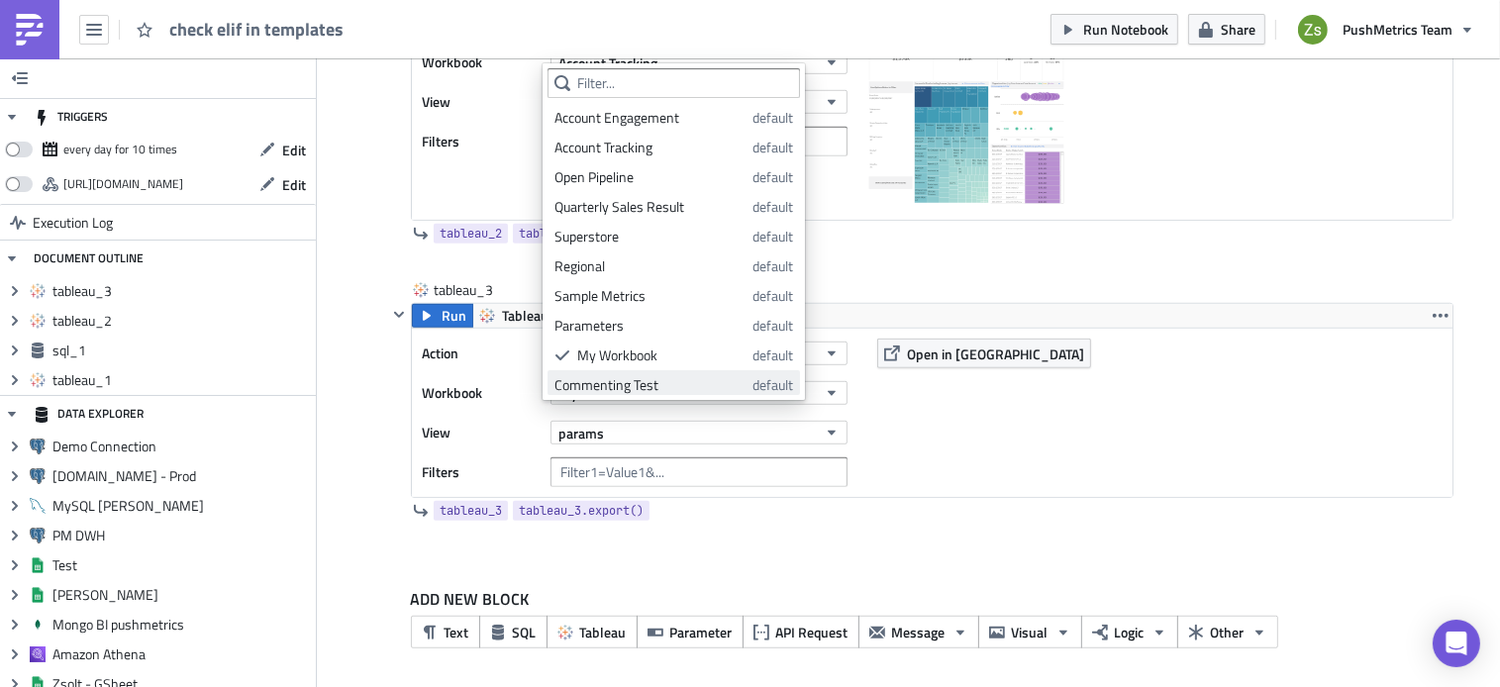
click at [683, 382] on div "Commenting Test" at bounding box center [650, 385] width 191 height 20
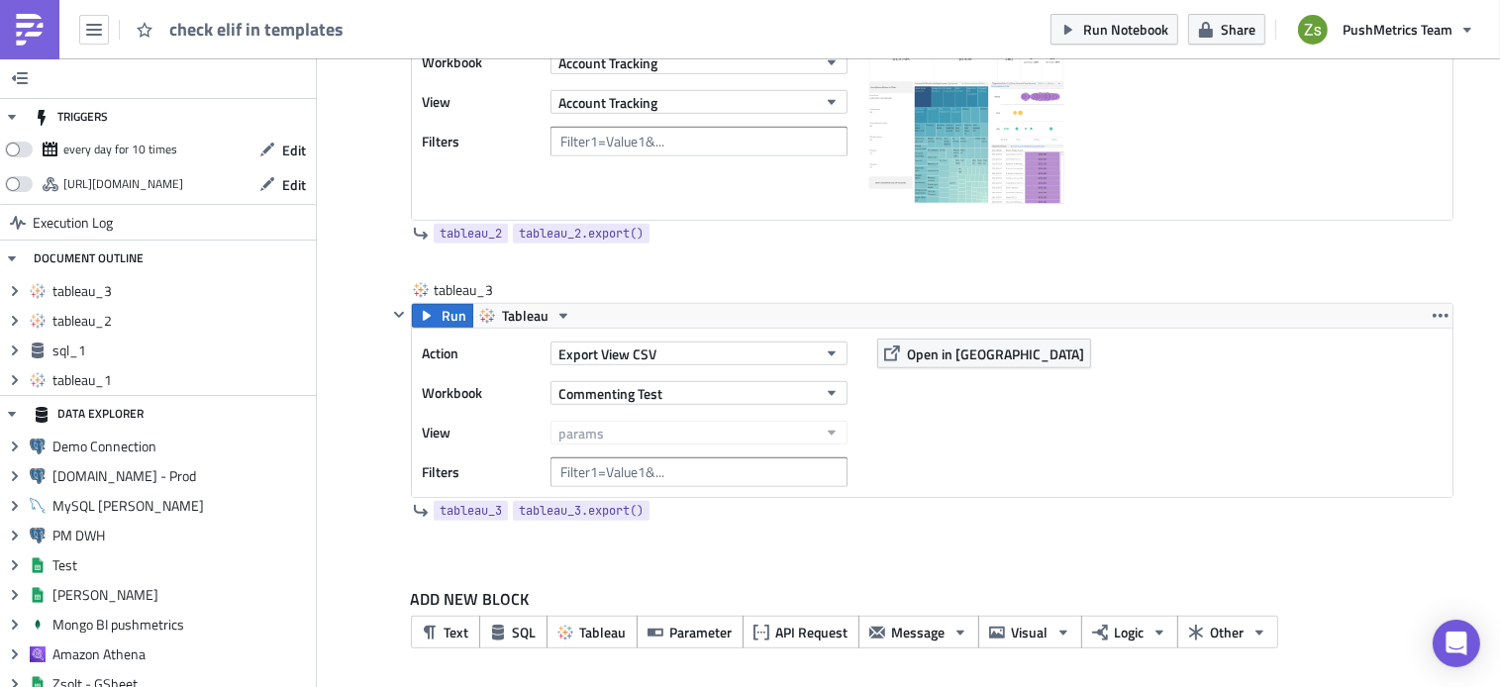
scroll to position [35, 0]
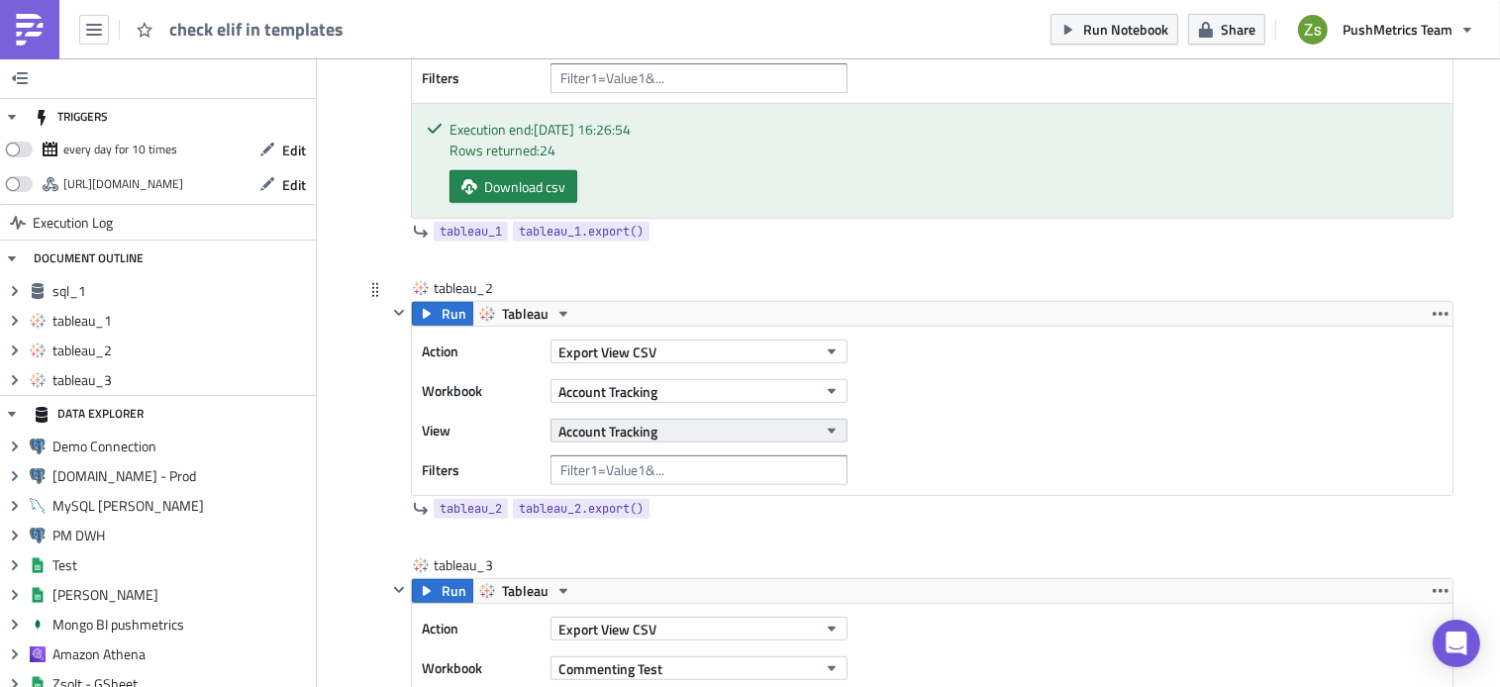
scroll to position [1164, 0]
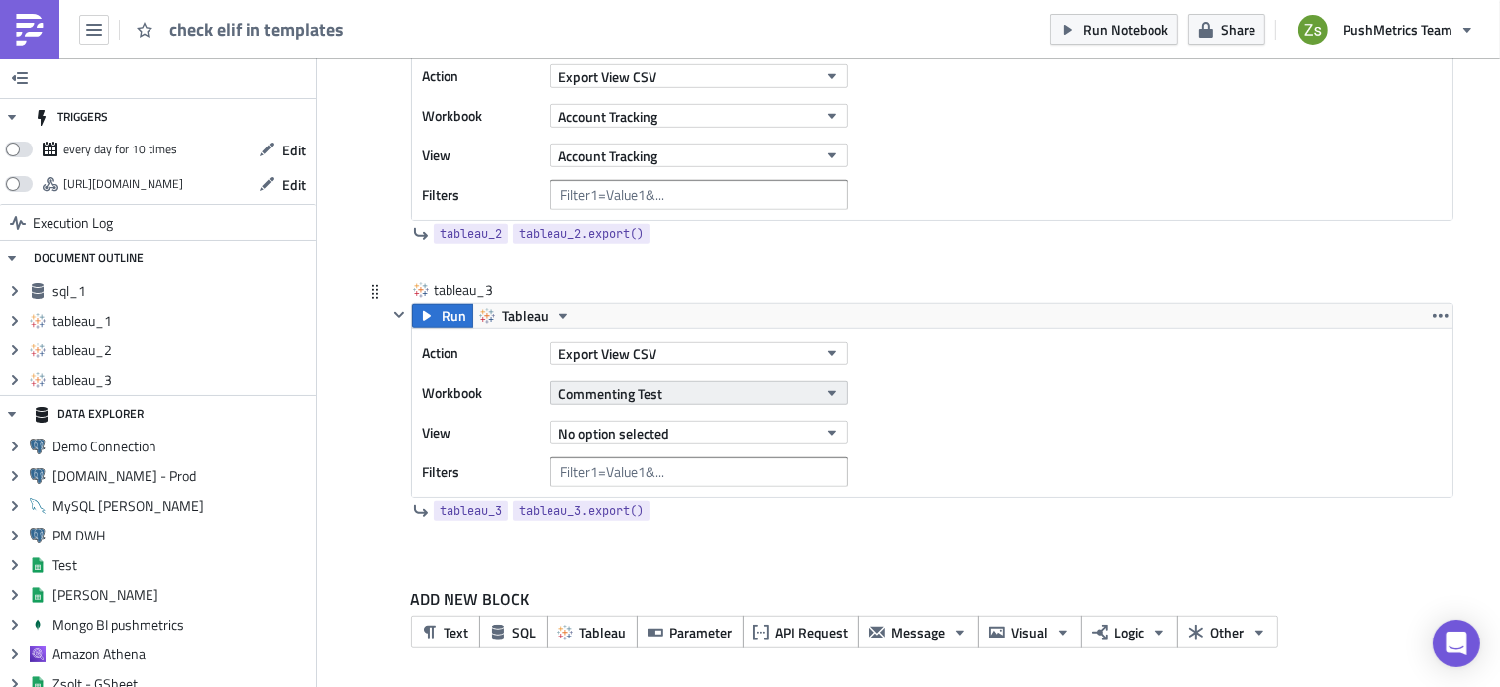
click at [713, 383] on button "Commenting Test" at bounding box center [699, 393] width 297 height 24
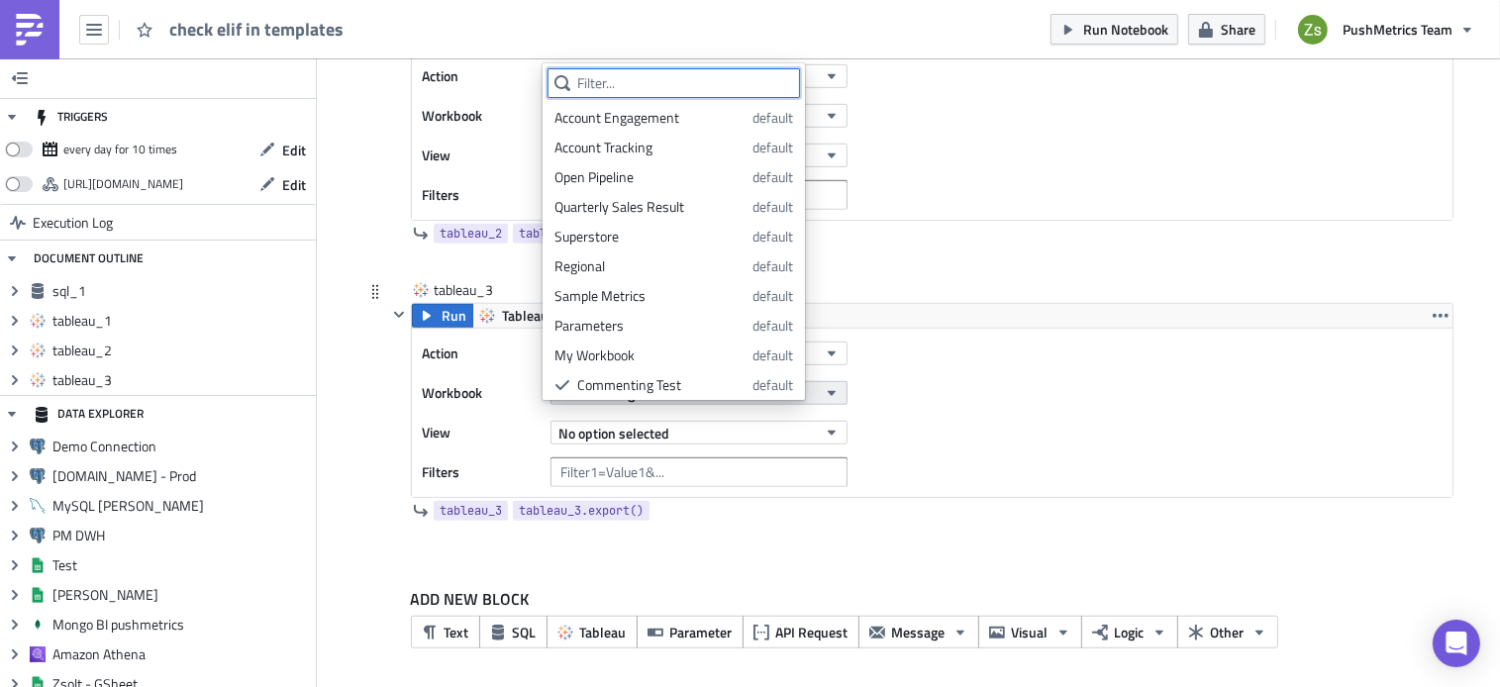
scroll to position [35, 0]
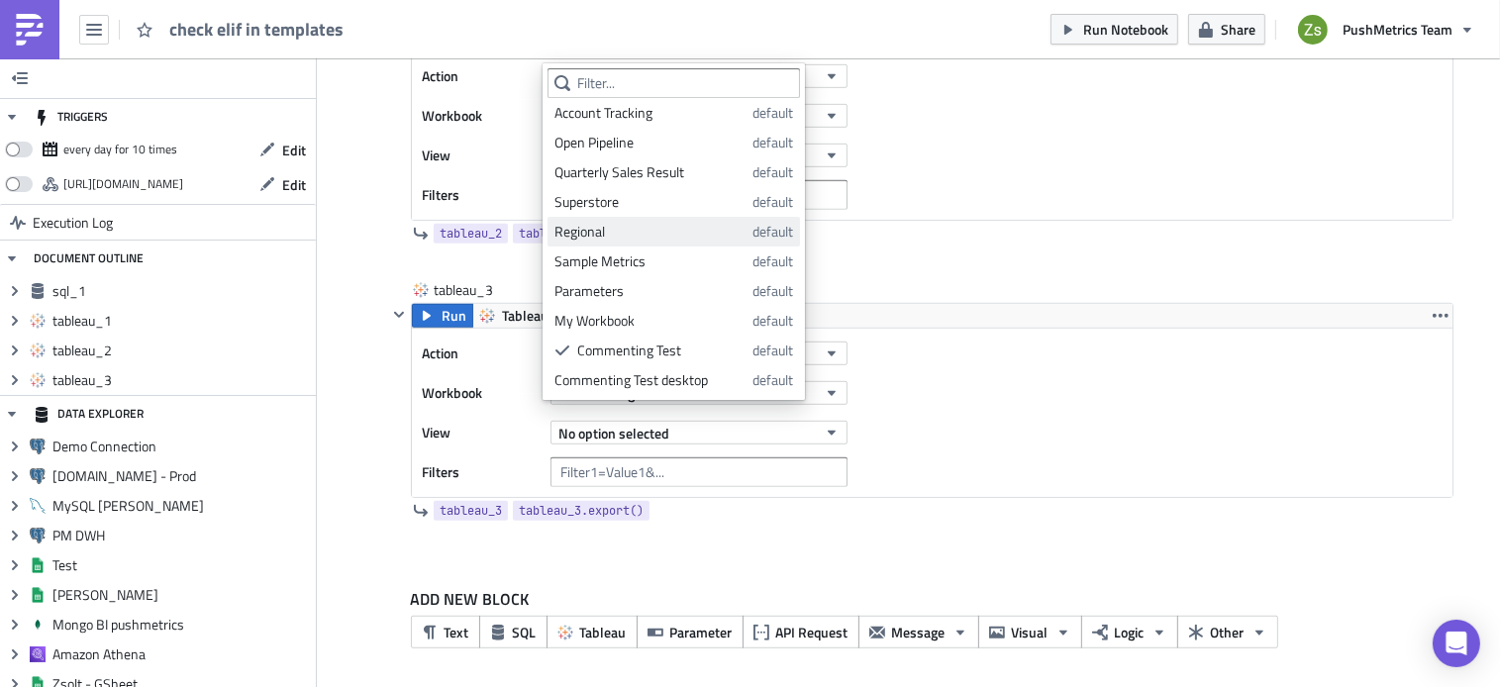
click at [712, 235] on div "Regional" at bounding box center [650, 232] width 191 height 20
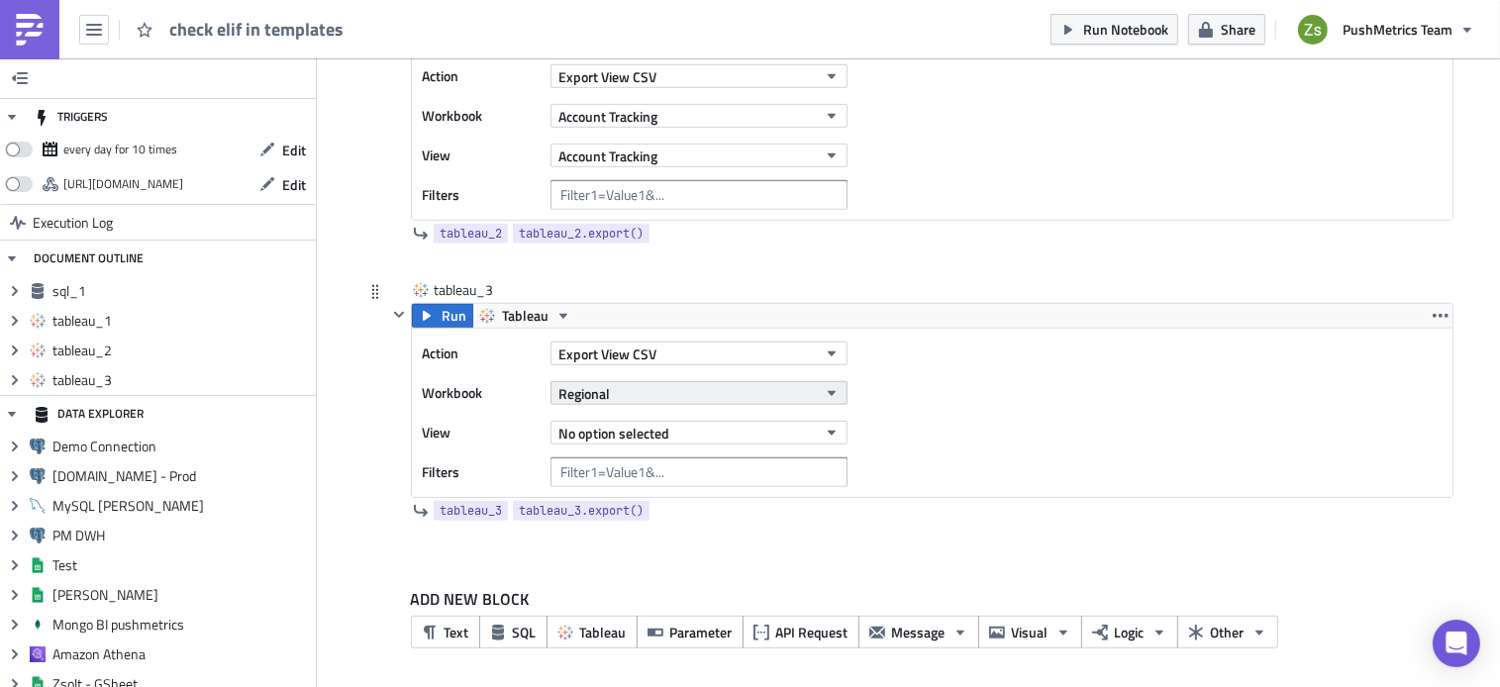
click at [688, 381] on button "Regional" at bounding box center [699, 393] width 297 height 24
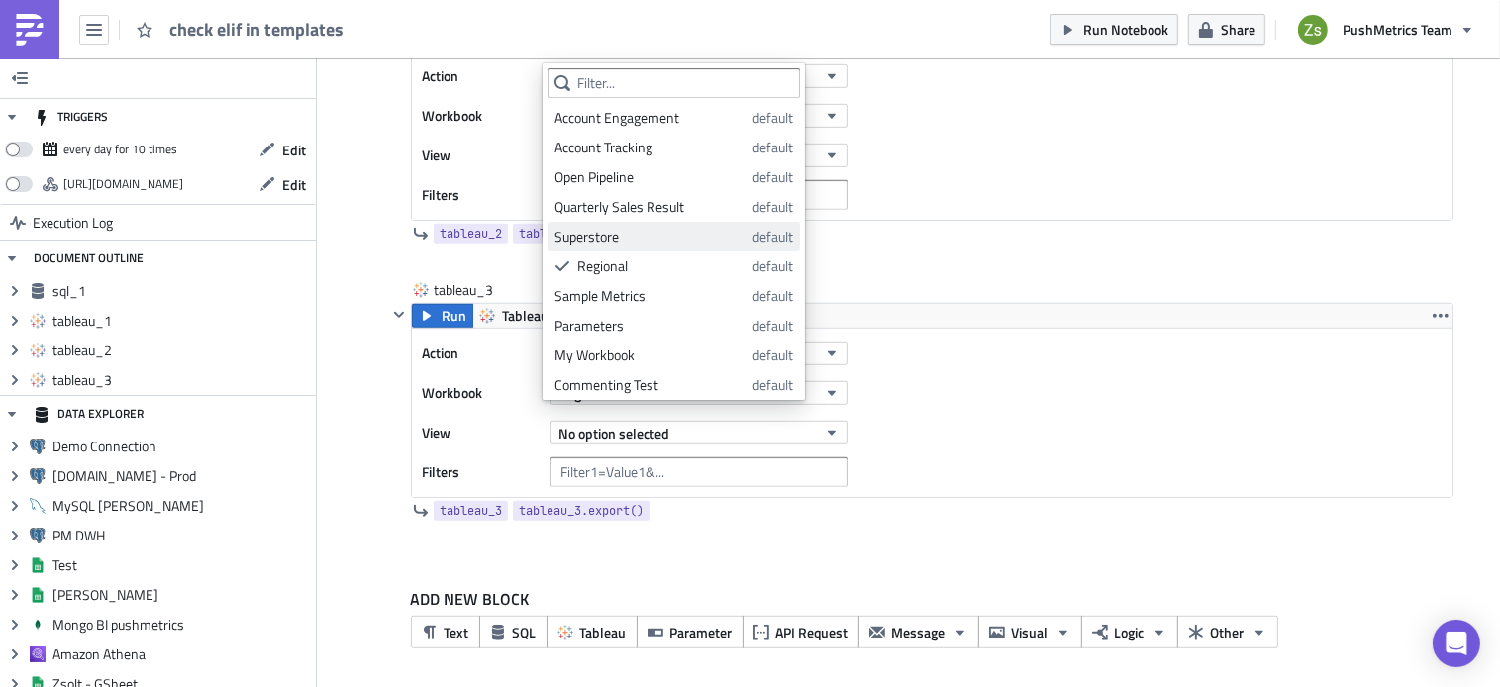
click at [701, 240] on div "Superstore" at bounding box center [650, 237] width 191 height 20
